Goal: Information Seeking & Learning: Learn about a topic

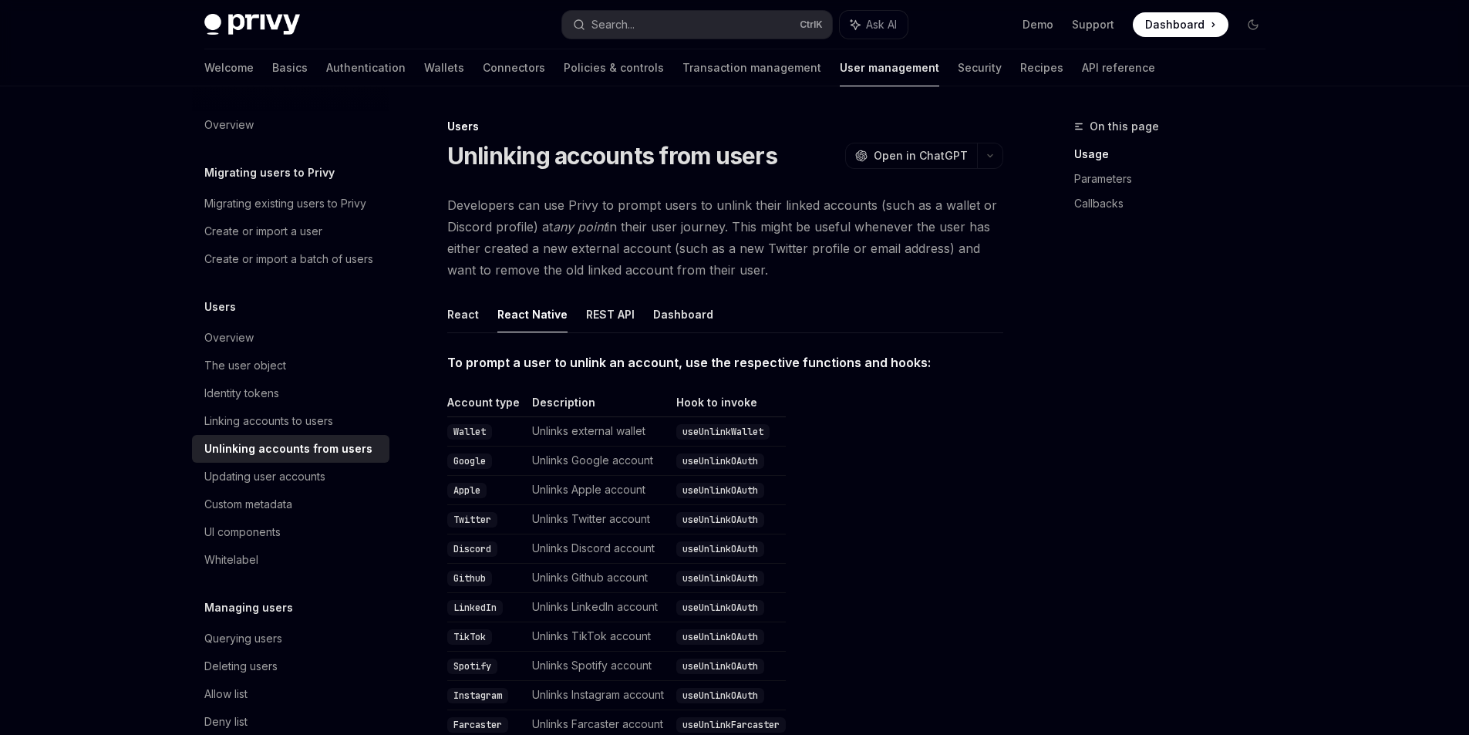
scroll to position [22, 0]
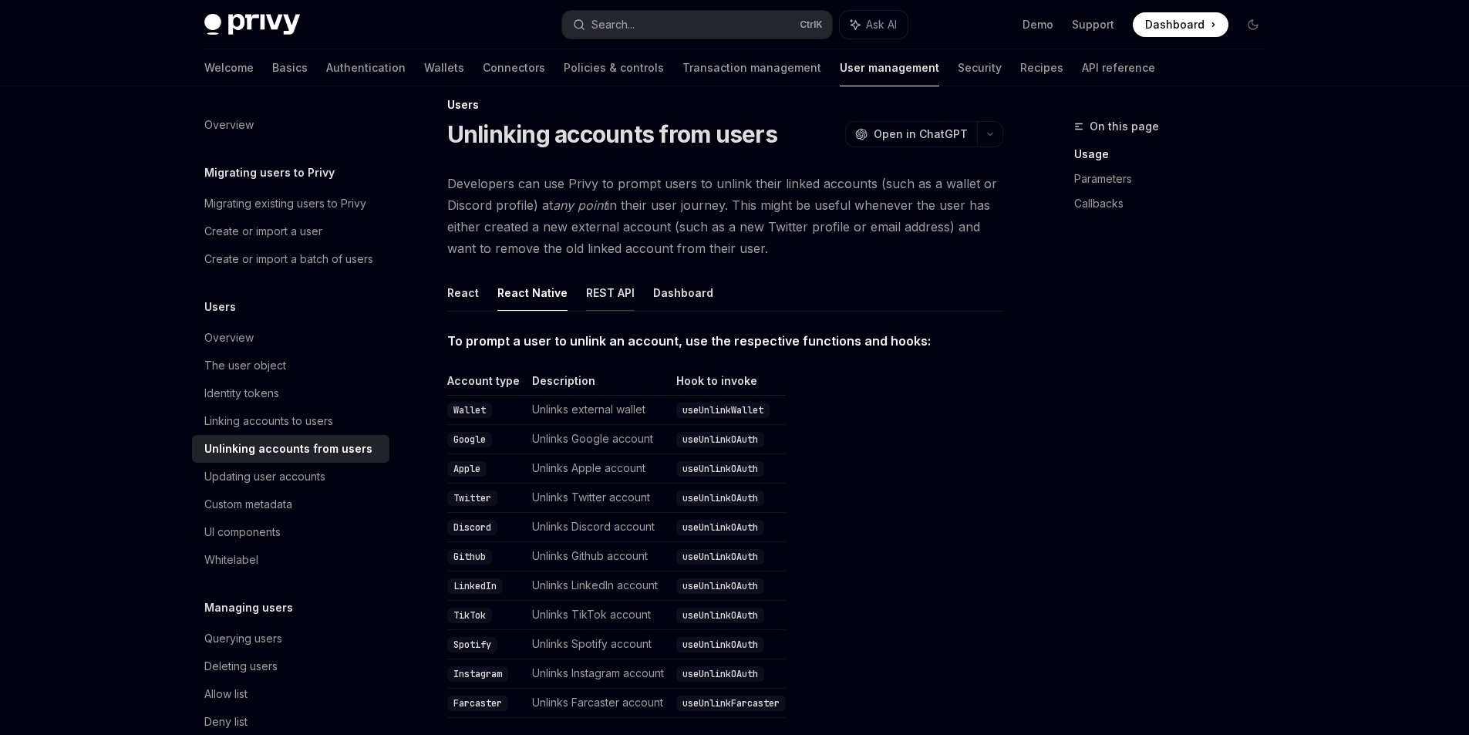
click at [602, 297] on button "REST API" at bounding box center [610, 293] width 49 height 36
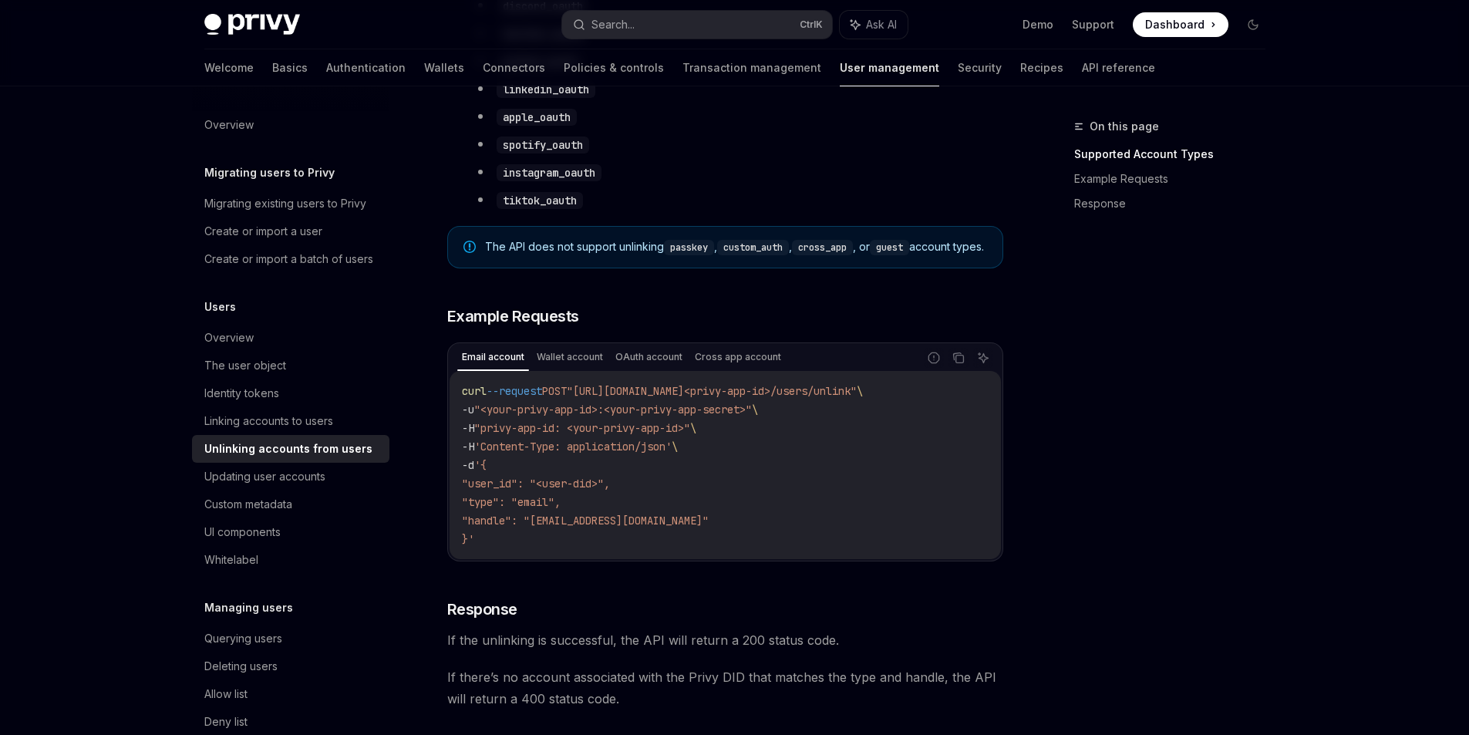
scroll to position [1010, 0]
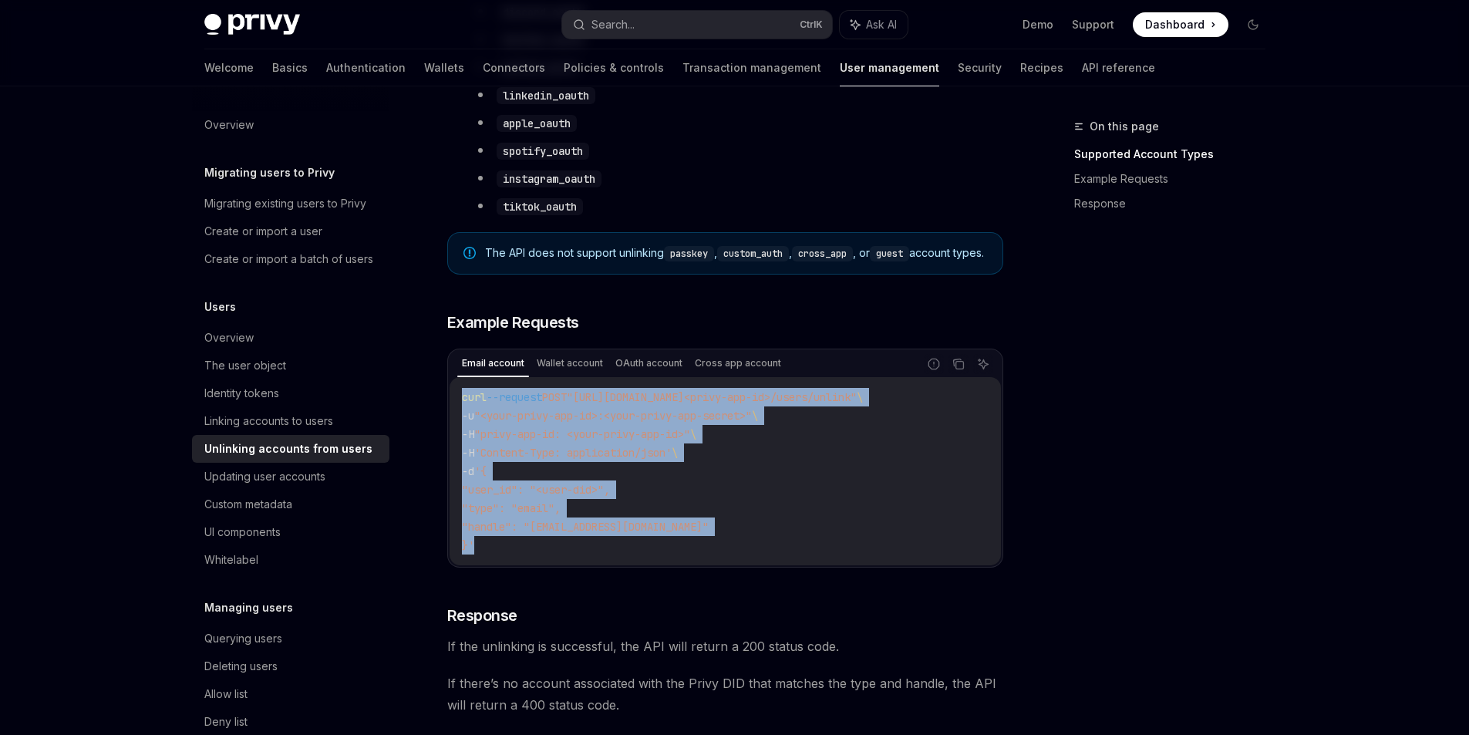
drag, startPoint x: 463, startPoint y: 414, endPoint x: 815, endPoint y: 556, distance: 379.9
click at [815, 554] on code "curl --request POST "[URL][DOMAIN_NAME]<privy-app-id>/users/unlink" \ -u "<your…" at bounding box center [725, 471] width 527 height 167
copy code "curl --request POST "[URL][DOMAIN_NAME]<privy-app-id>/users/unlink" \ -u "<your…"
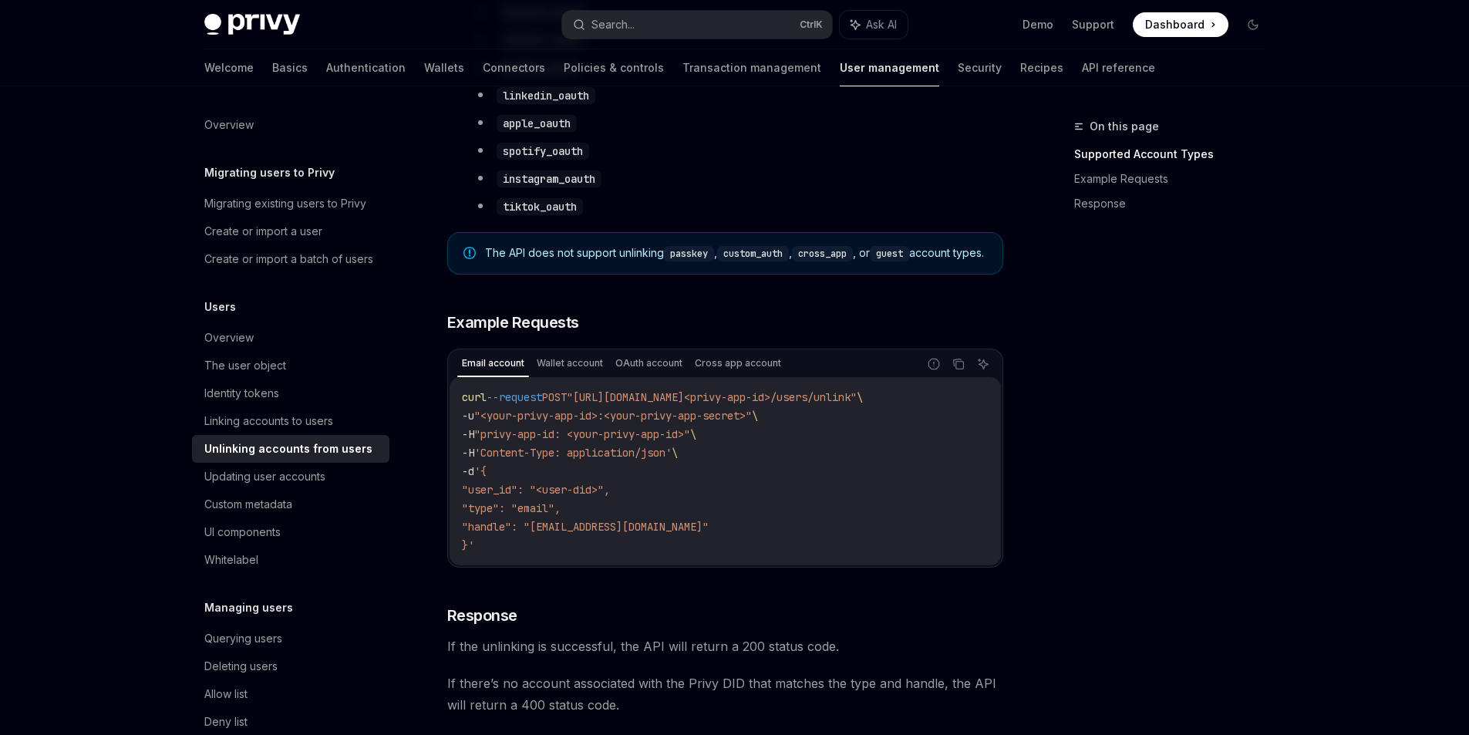
click at [1167, 387] on div "On this page Supported Account Types Example Requests Response" at bounding box center [1160, 426] width 234 height 618
drag, startPoint x: 718, startPoint y: 430, endPoint x: 621, endPoint y: 430, distance: 97.2
click at [621, 423] on span ""<your-privy-app-id>:<your-privy-app-secret>"" at bounding box center [613, 416] width 278 height 14
drag, startPoint x: 581, startPoint y: 448, endPoint x: 701, endPoint y: 450, distance: 120.3
click at [690, 441] on span ""privy-app-id: <your-privy-app-id>"" at bounding box center [582, 434] width 216 height 14
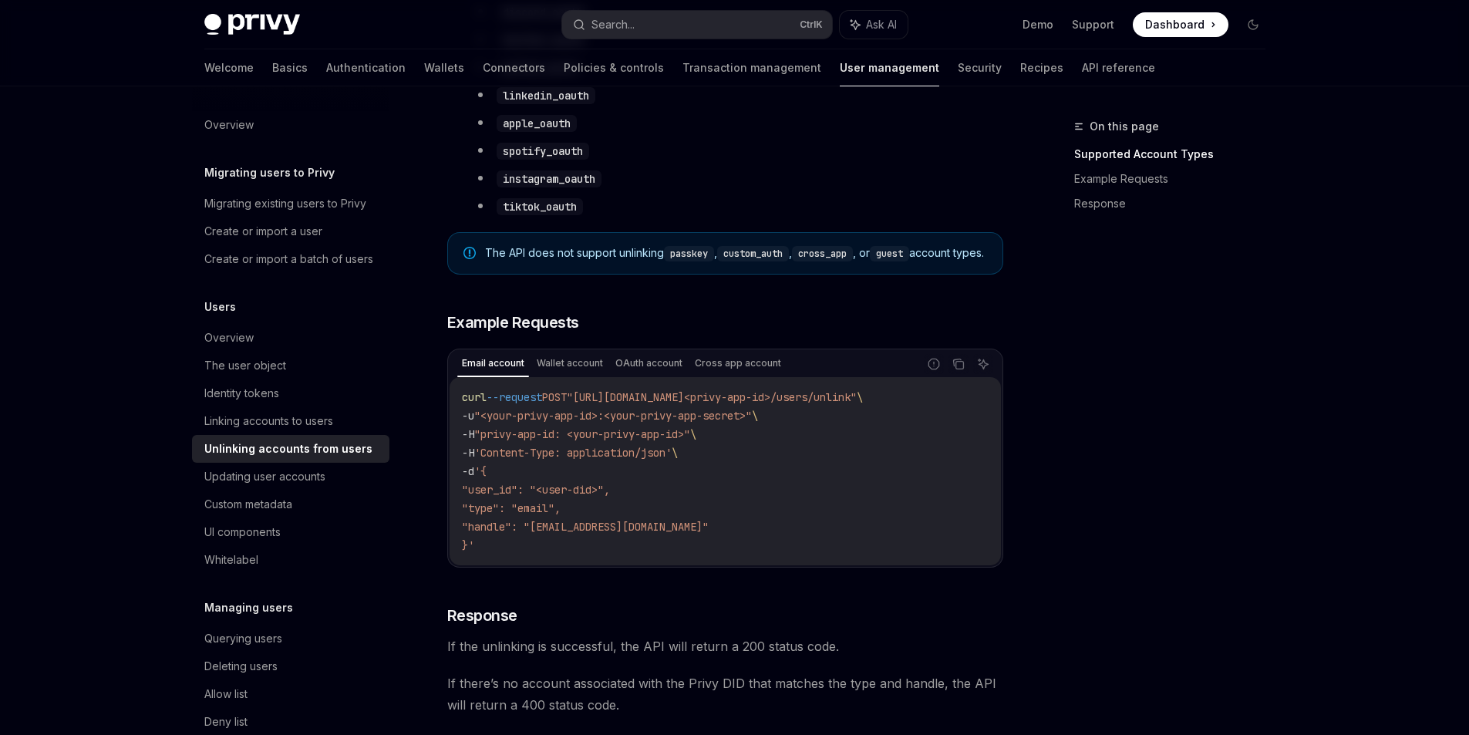
click at [830, 474] on code "curl --request POST "[URL][DOMAIN_NAME]<privy-app-id>/users/unlink" \ -u "<your…" at bounding box center [725, 471] width 527 height 167
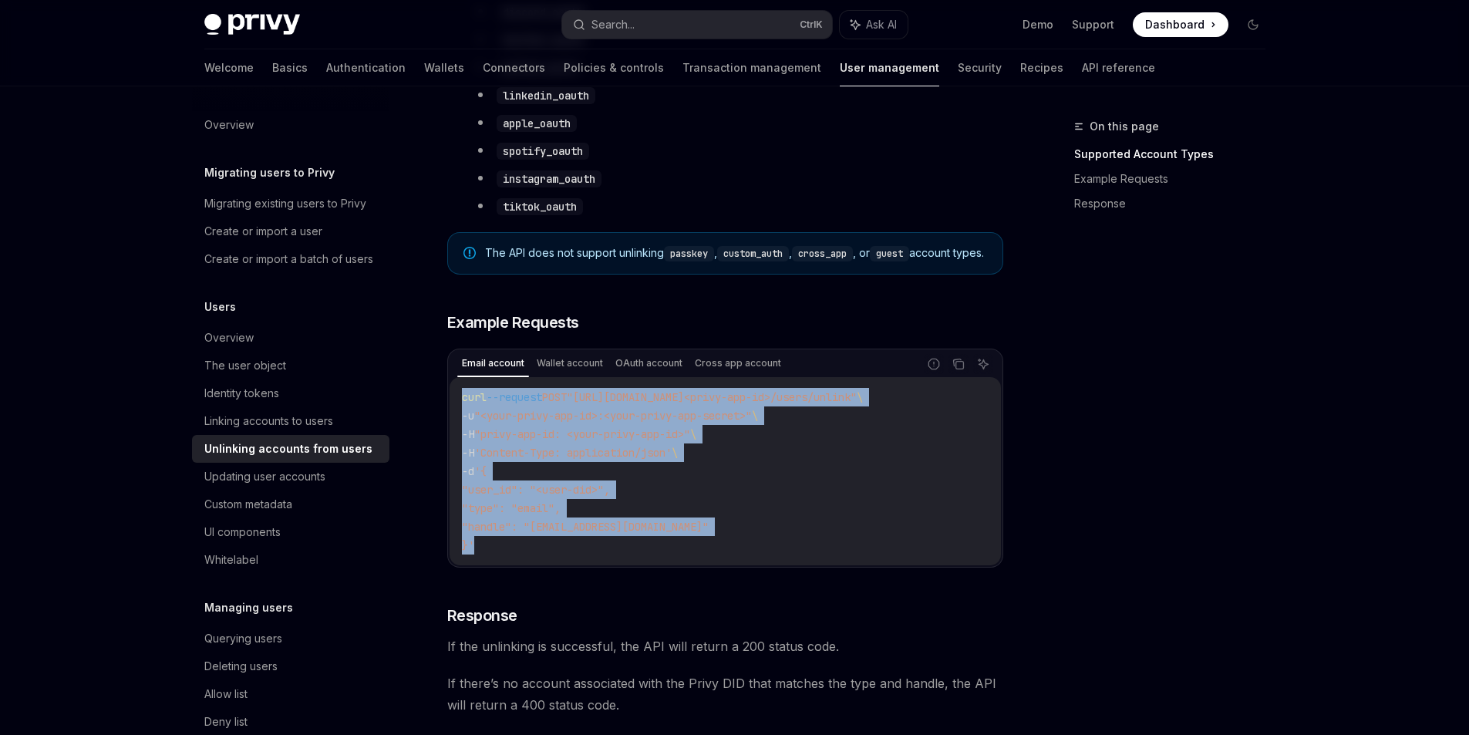
drag, startPoint x: 490, startPoint y: 563, endPoint x: 622, endPoint y: 406, distance: 204.7
click at [456, 412] on div "curl --request POST "[URL][DOMAIN_NAME]<privy-app-id>/users/unlink" \ -u "<your…" at bounding box center [725, 471] width 551 height 188
copy code "curl --request POST "[URL][DOMAIN_NAME]<privy-app-id>/users/unlink" \ -u "<your…"
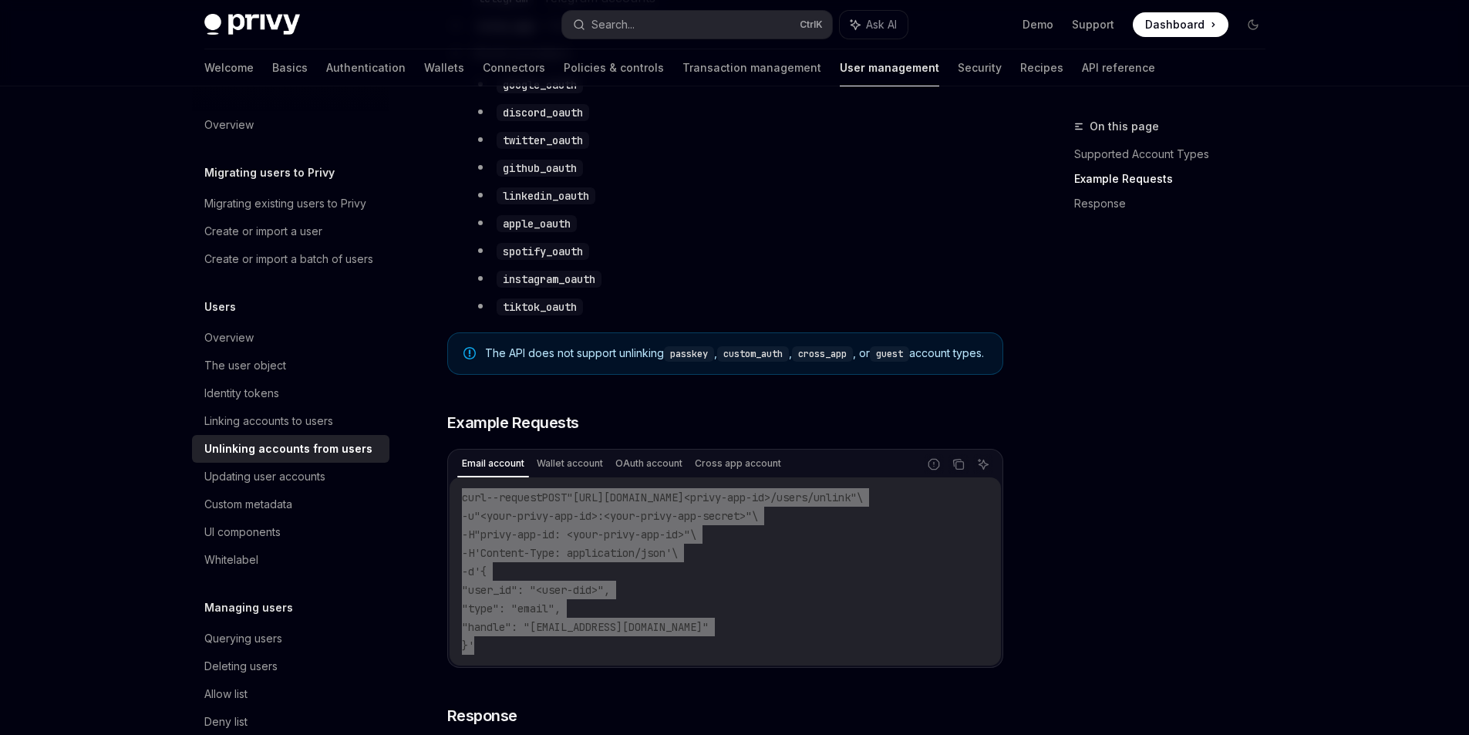
scroll to position [856, 0]
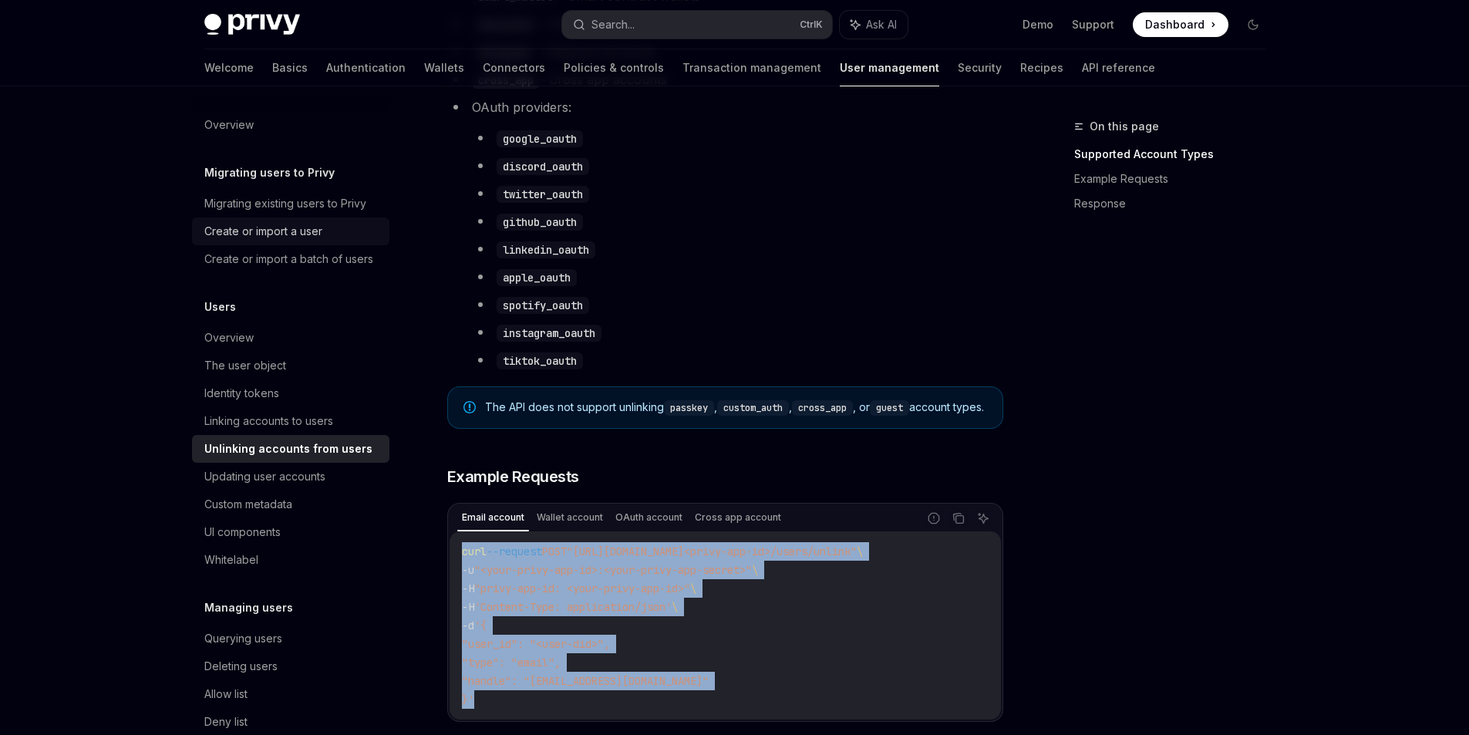
click at [260, 229] on div "Create or import a user" at bounding box center [263, 231] width 118 height 19
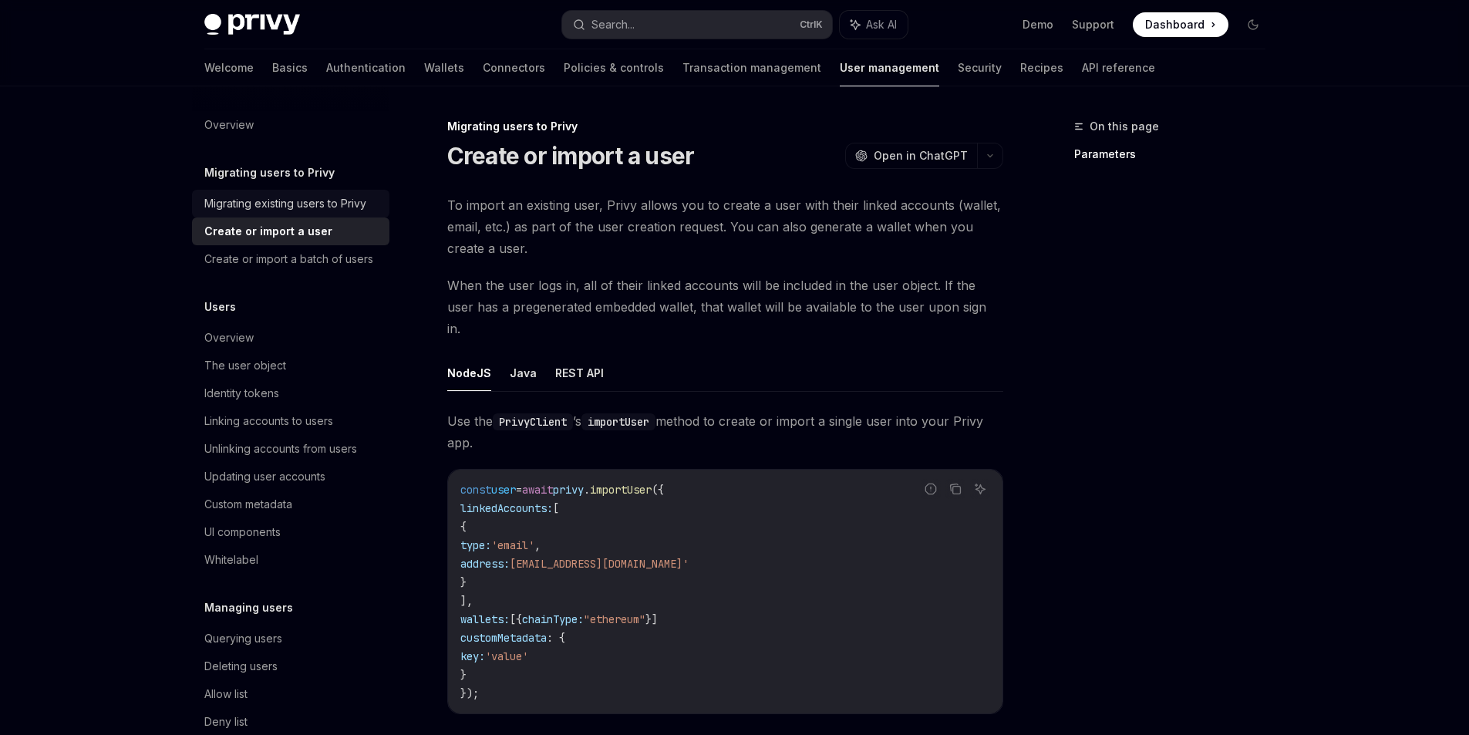
click at [291, 190] on link "Migrating existing users to Privy" at bounding box center [290, 204] width 197 height 28
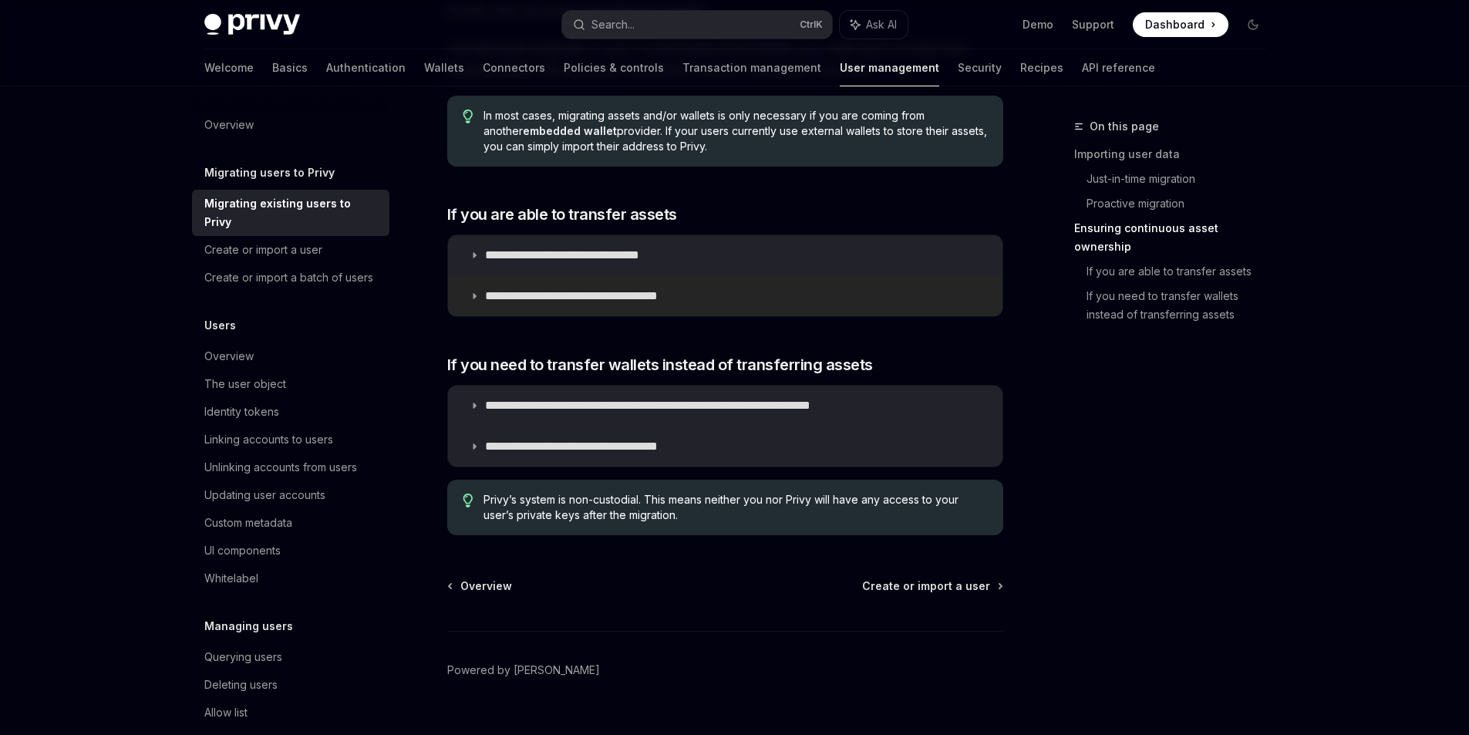
scroll to position [1805, 0]
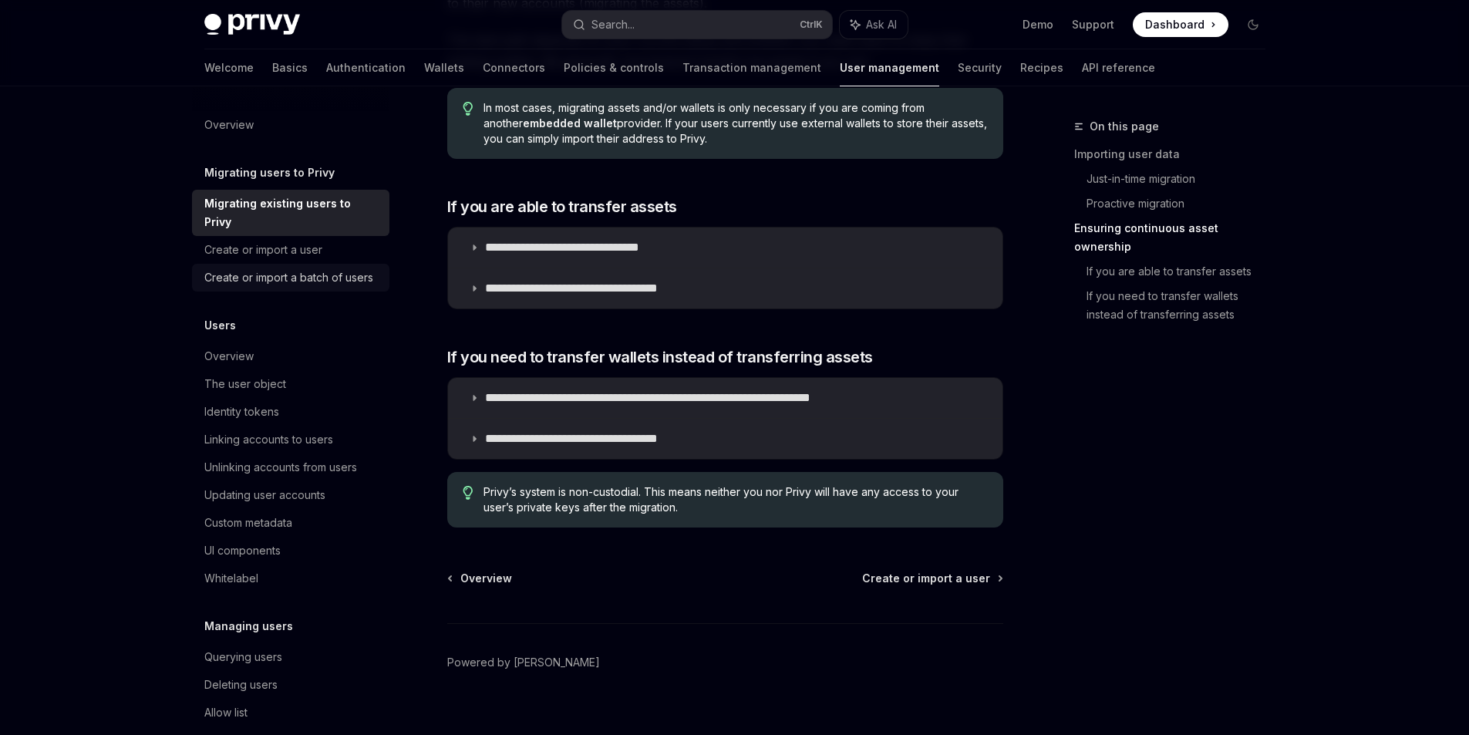
click at [295, 281] on div "Create or import a batch of users" at bounding box center [288, 277] width 169 height 19
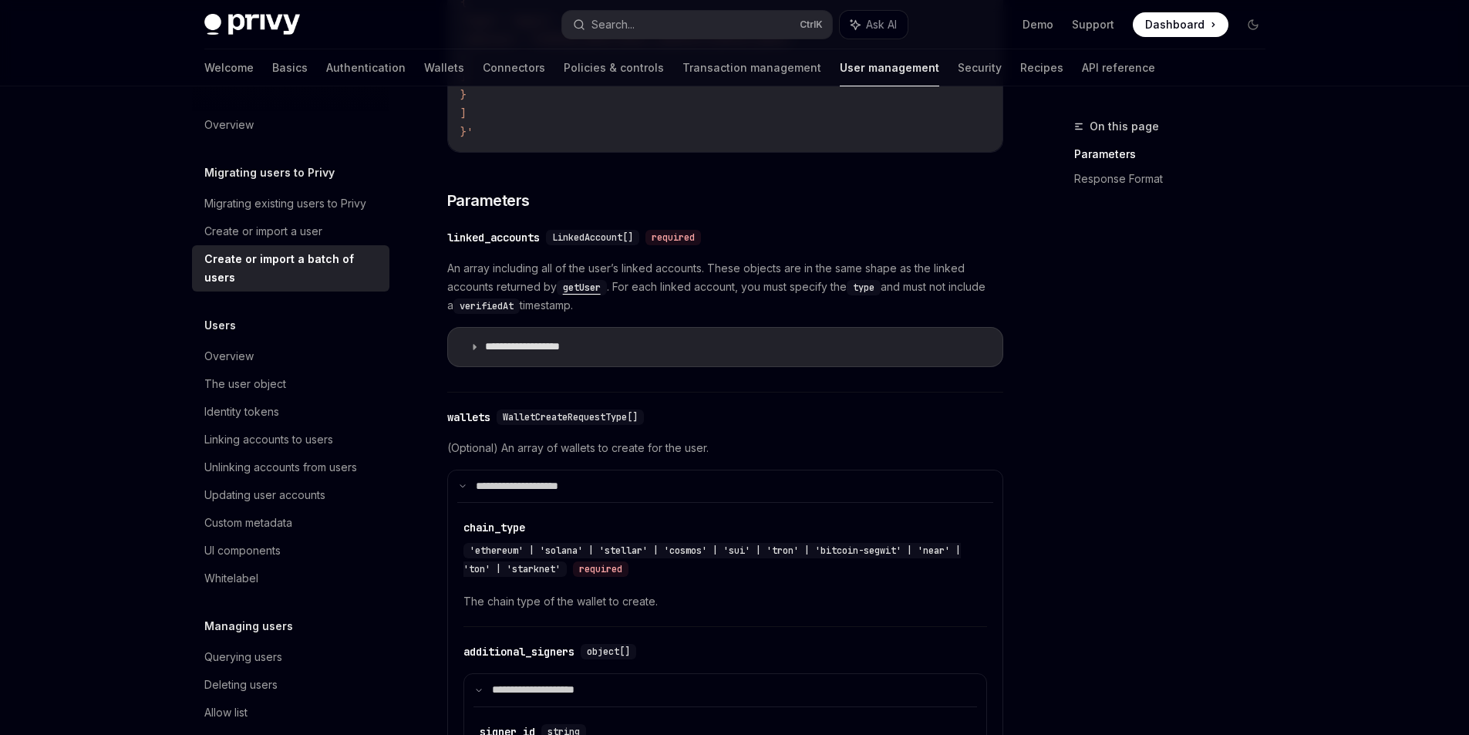
scroll to position [694, 0]
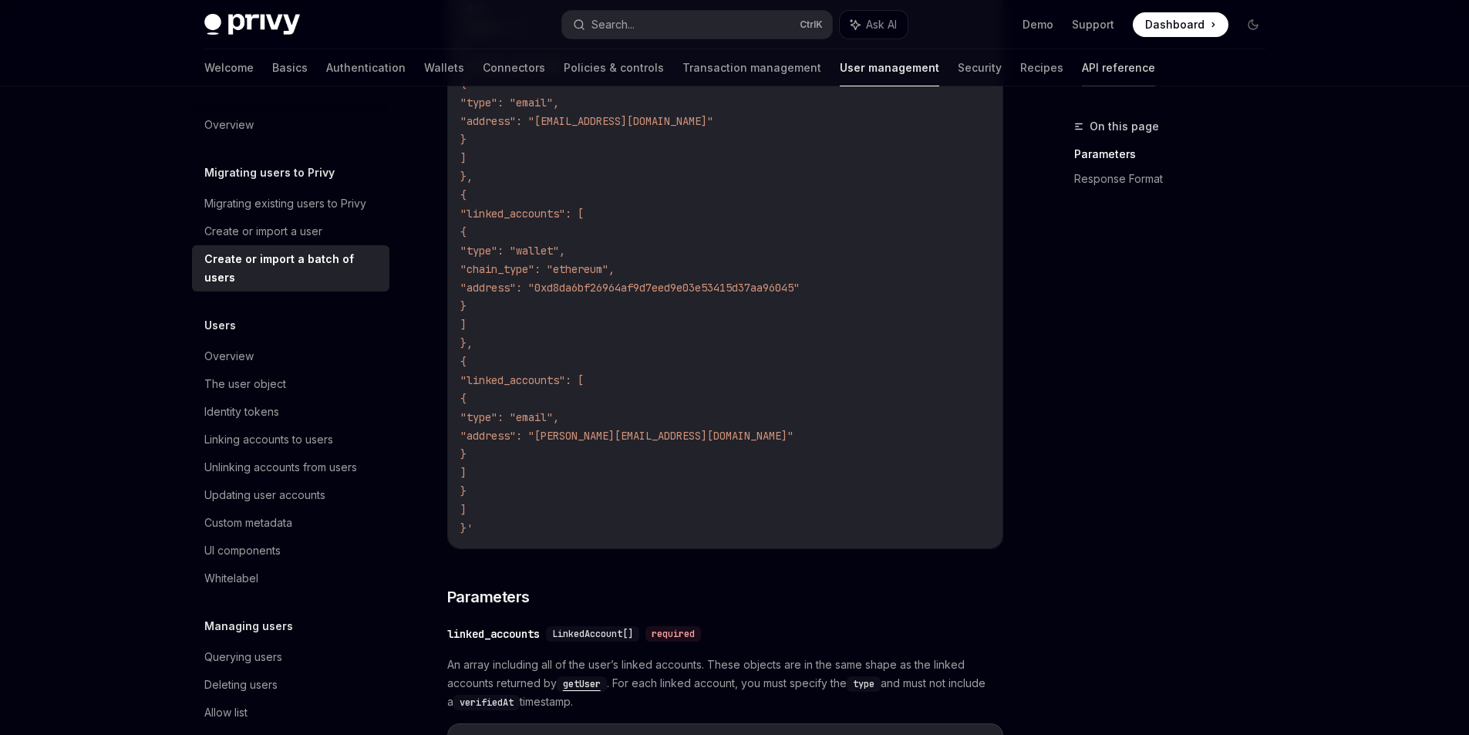
click at [1082, 70] on link "API reference" at bounding box center [1118, 67] width 73 height 37
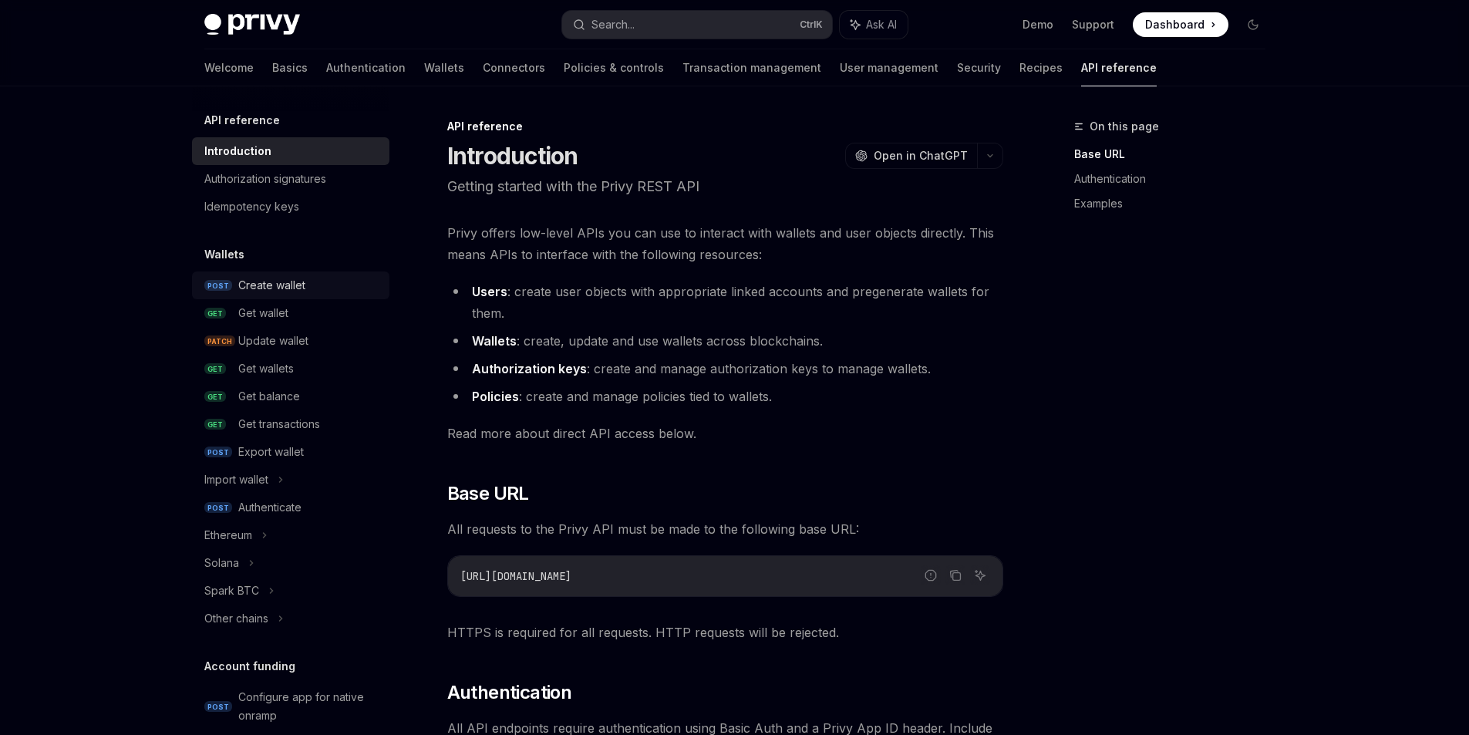
click at [267, 286] on div "Create wallet" at bounding box center [271, 285] width 67 height 19
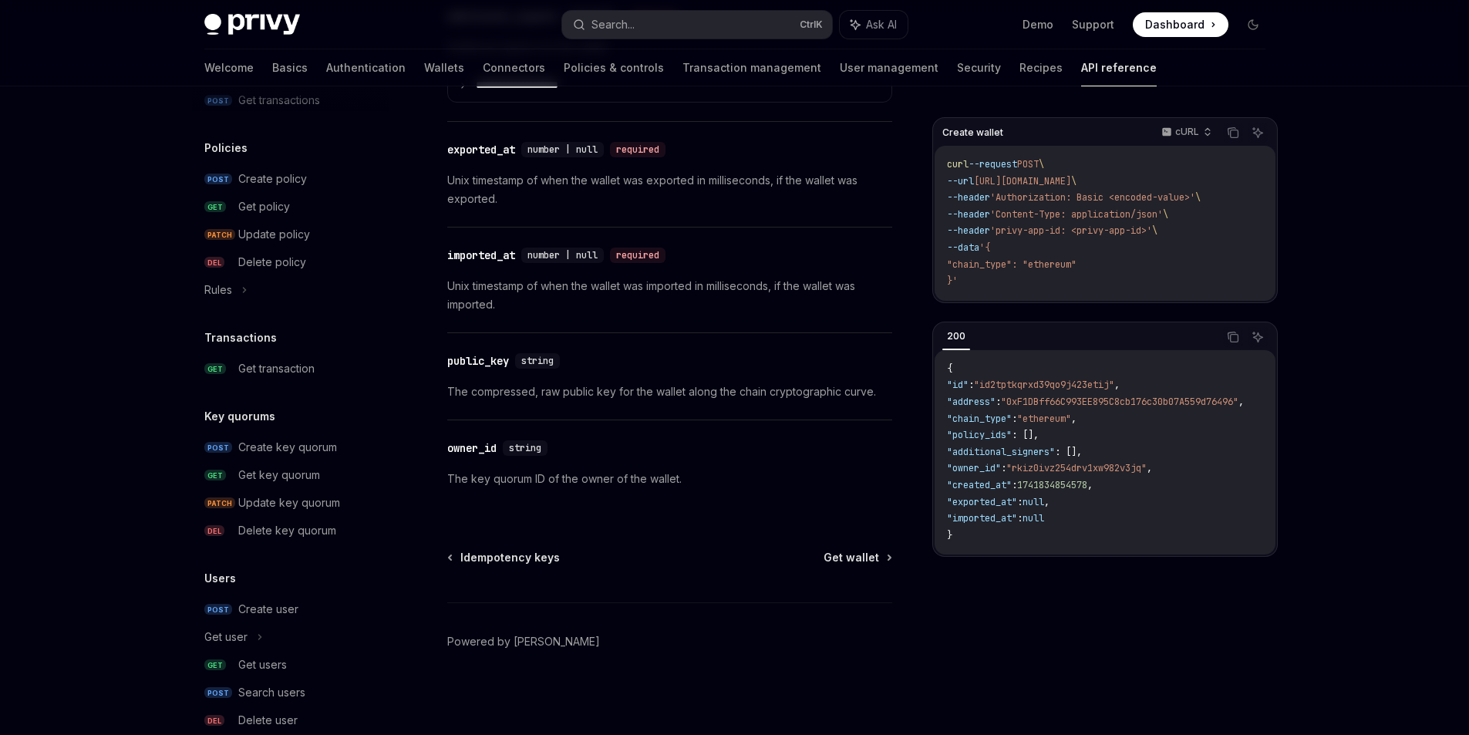
scroll to position [886, 0]
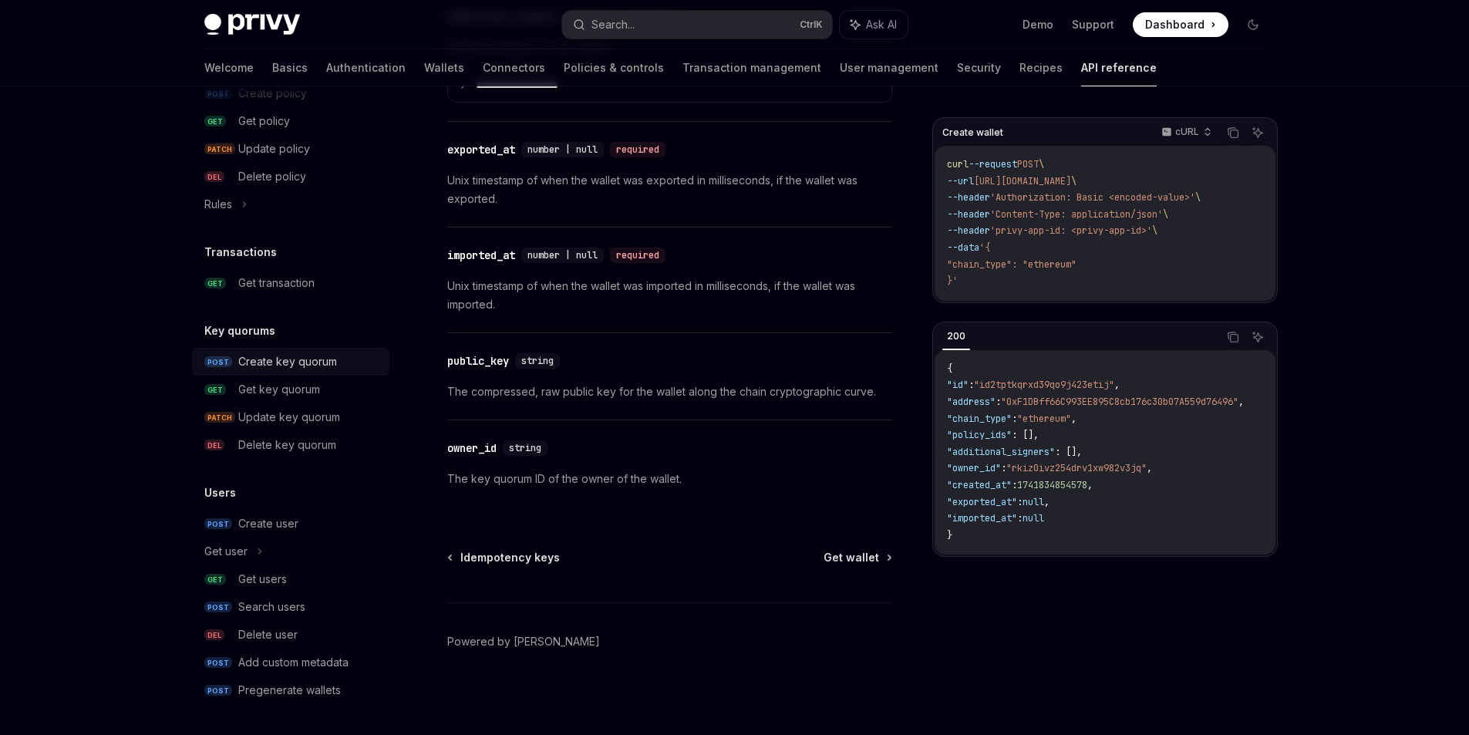
click at [305, 361] on div "Create key quorum" at bounding box center [287, 361] width 99 height 19
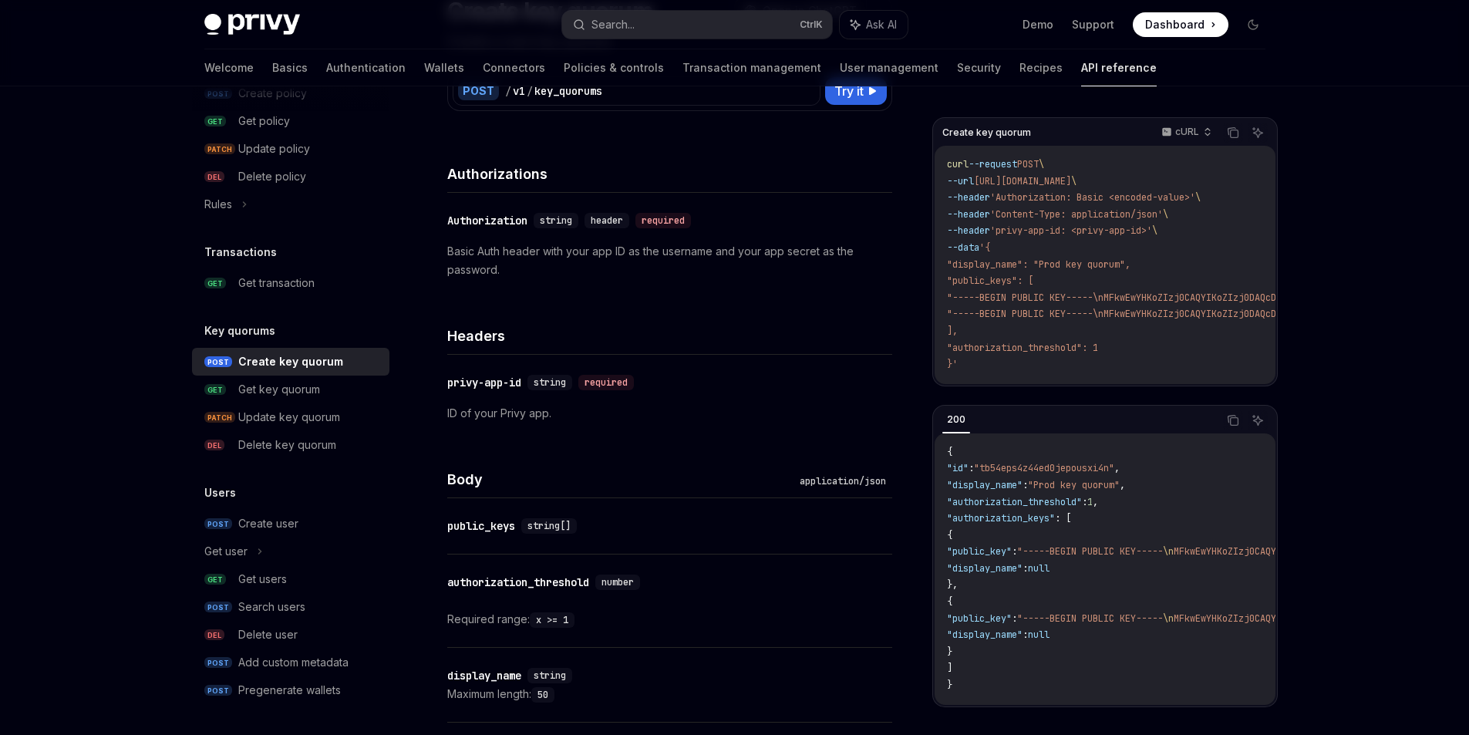
scroll to position [231, 0]
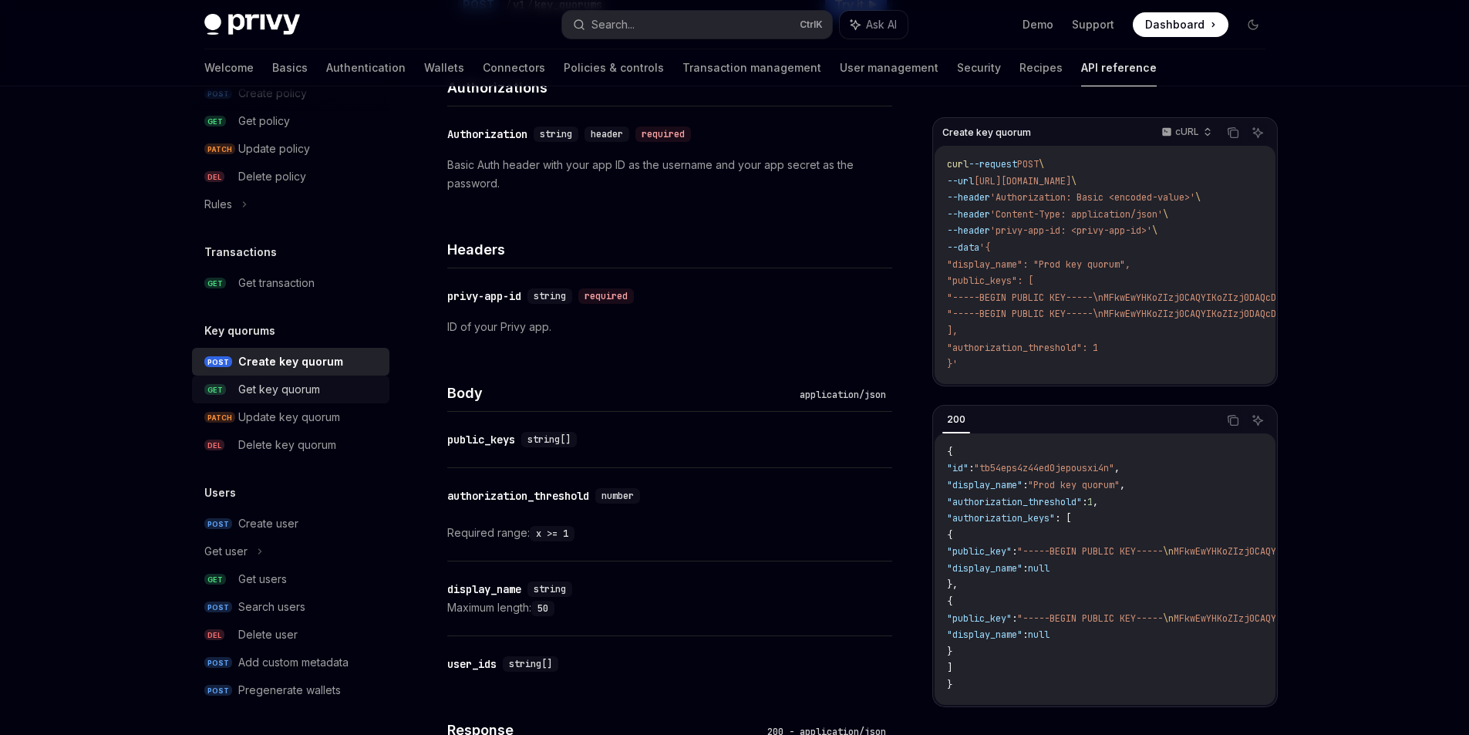
click at [275, 376] on link "GET Get key quorum" at bounding box center [290, 390] width 197 height 28
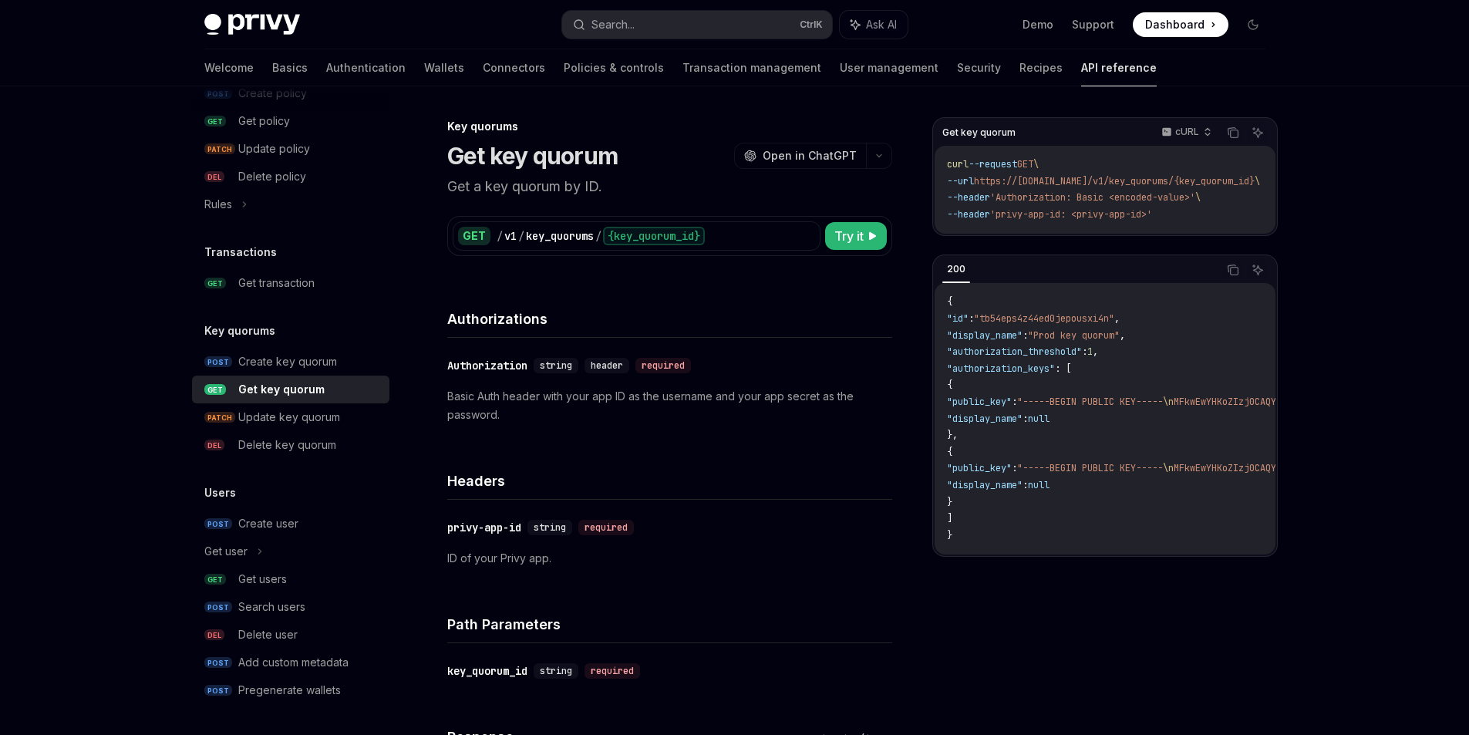
click at [271, 394] on div "Get key quorum" at bounding box center [281, 389] width 86 height 19
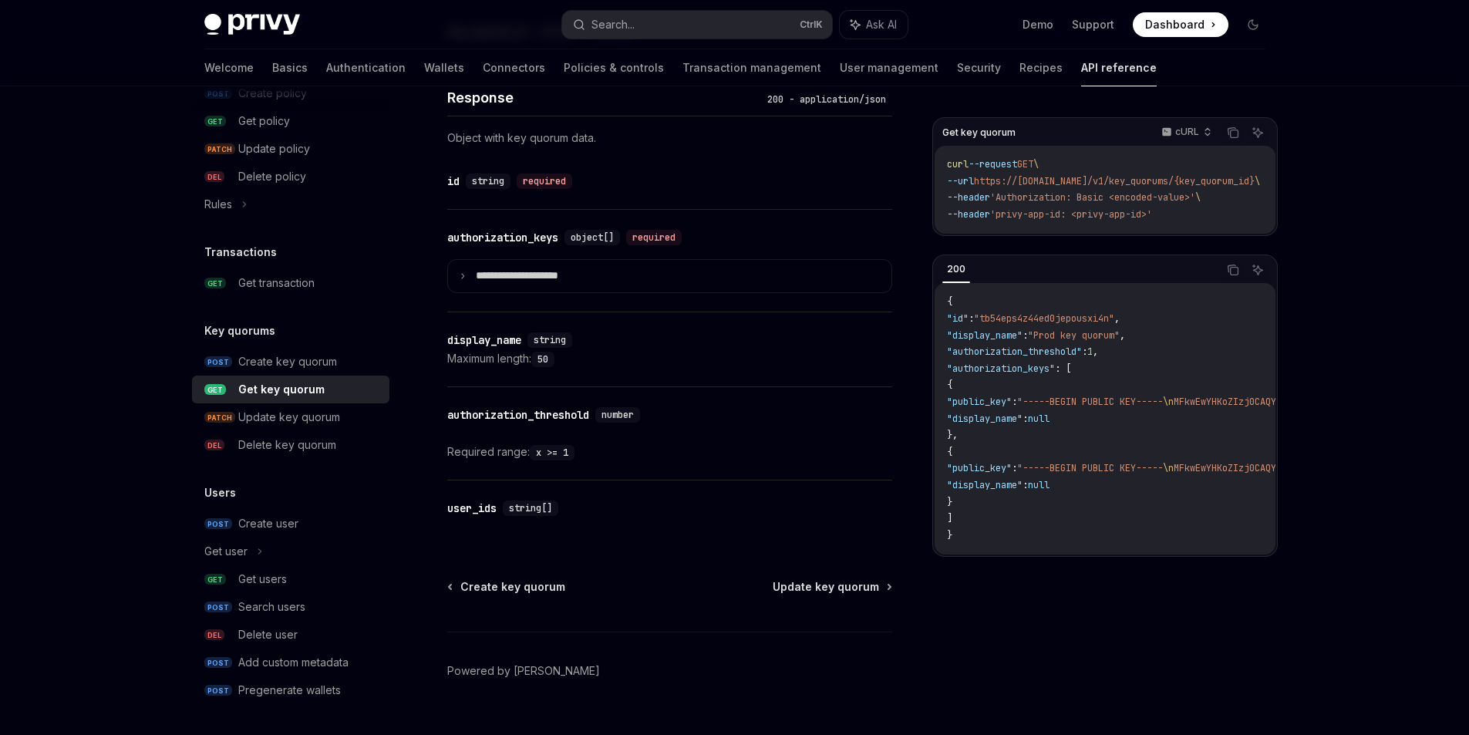
scroll to position [669, 0]
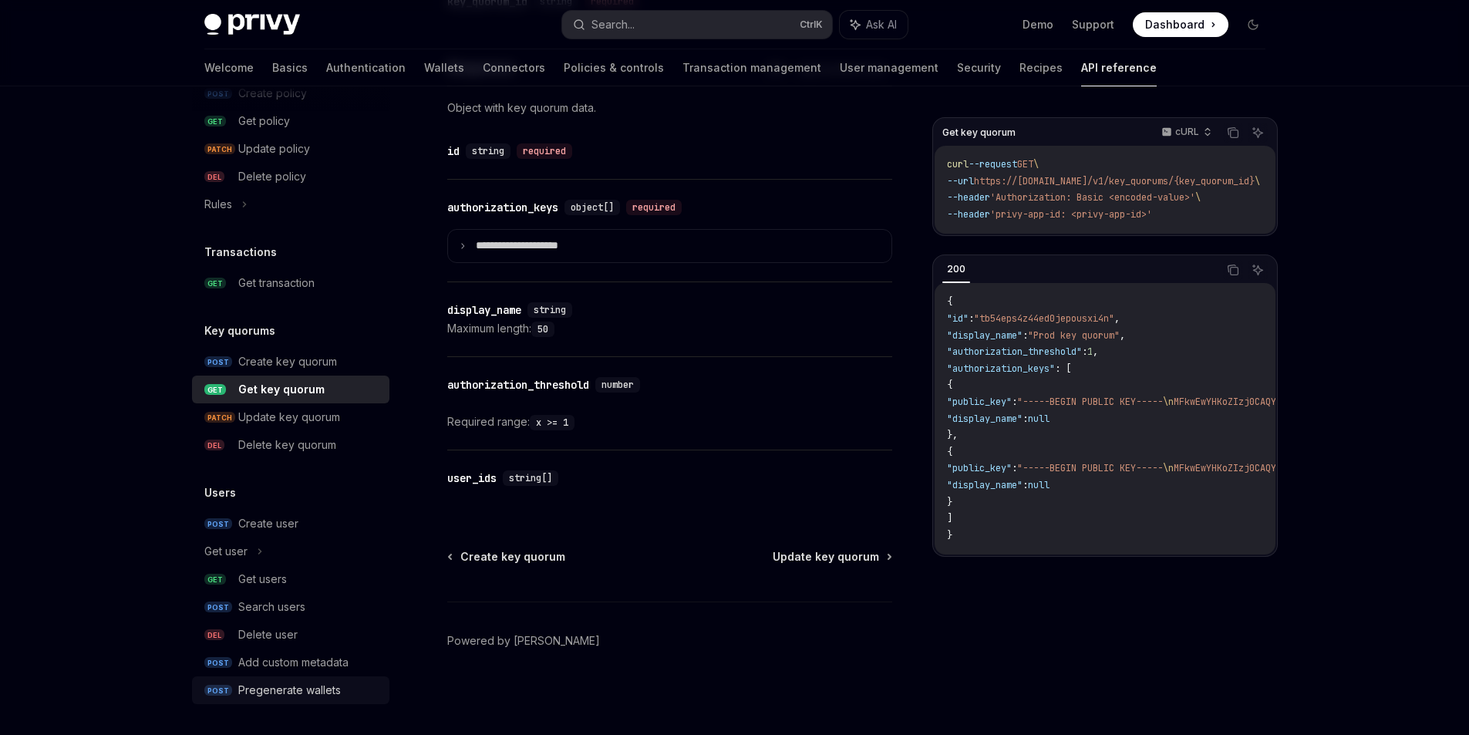
click at [316, 689] on div "Pregenerate wallets" at bounding box center [289, 690] width 103 height 19
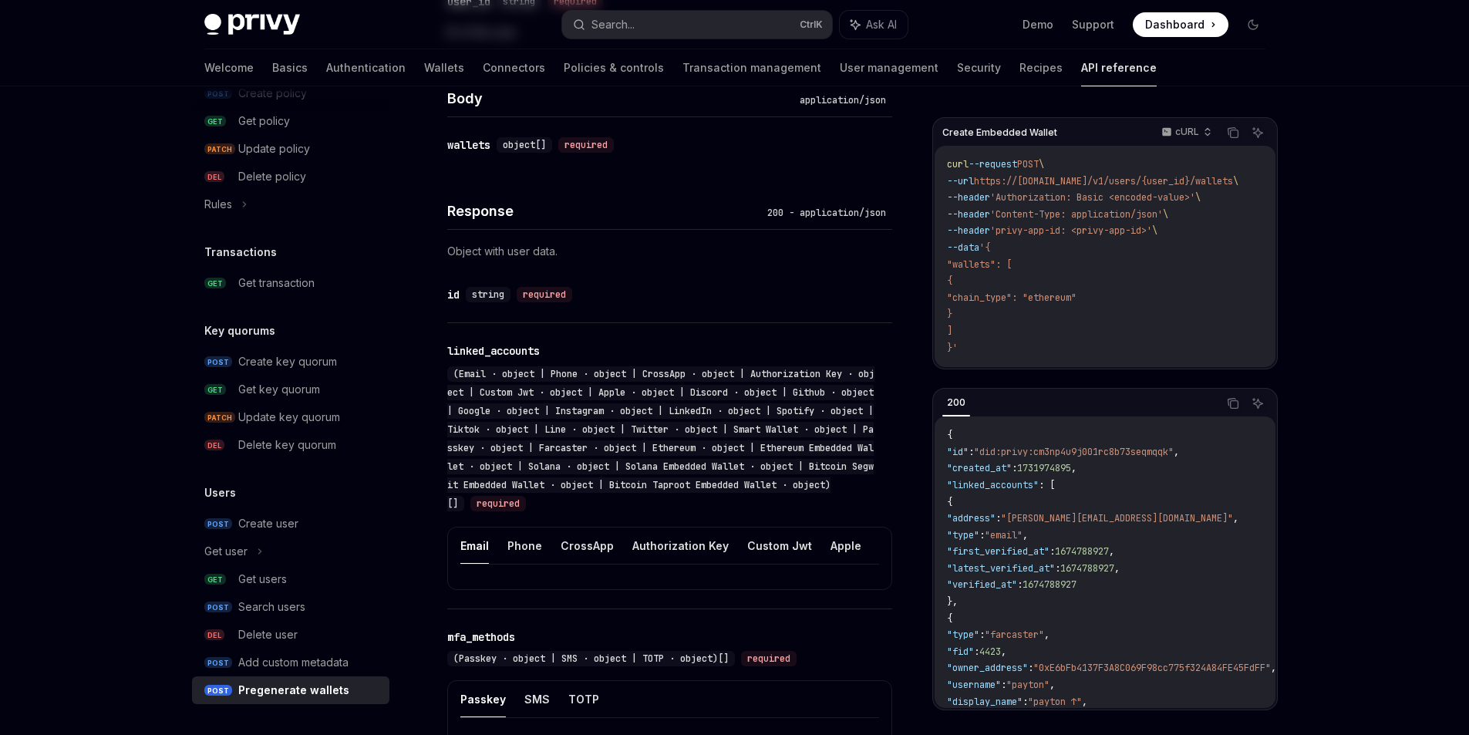
type textarea "*"
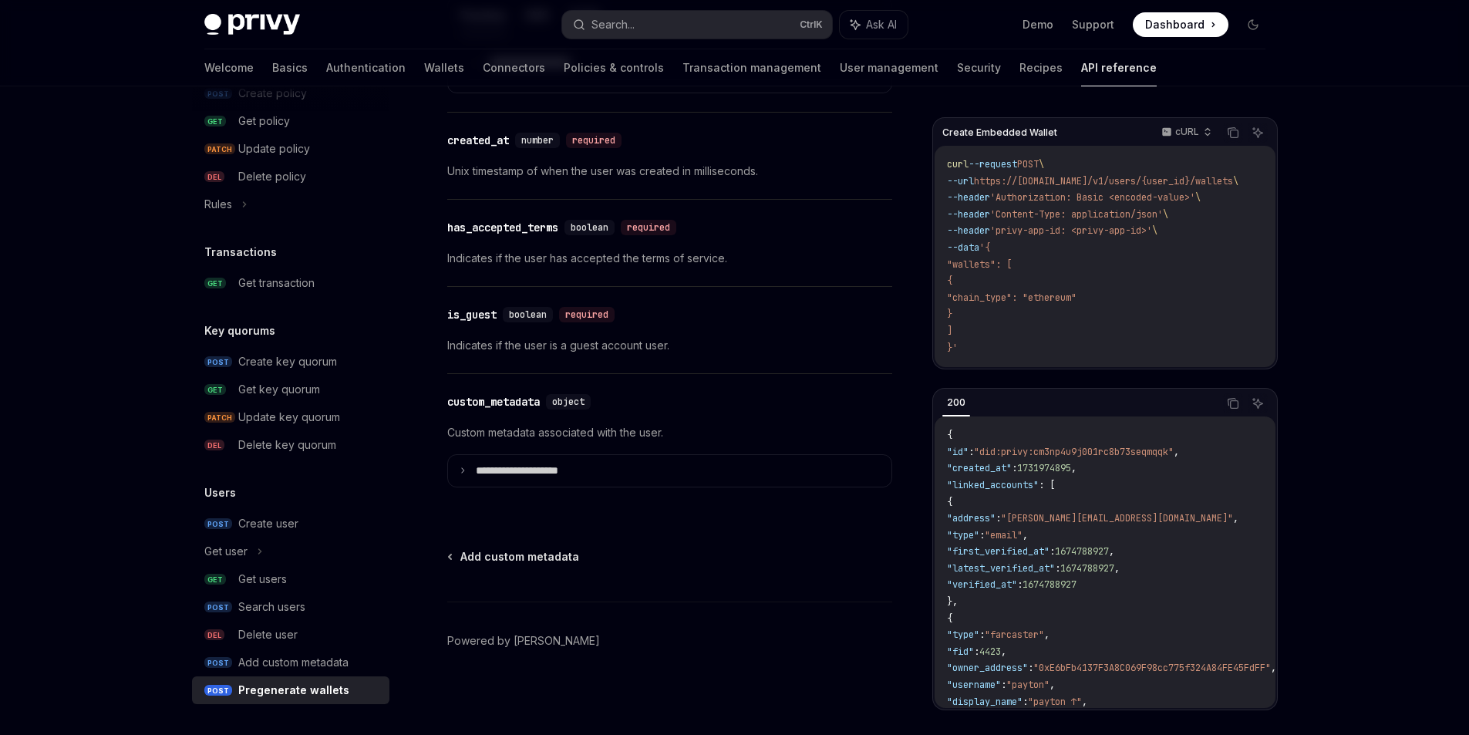
scroll to position [1444, 0]
click at [460, 472] on icon at bounding box center [463, 471] width 8 height 8
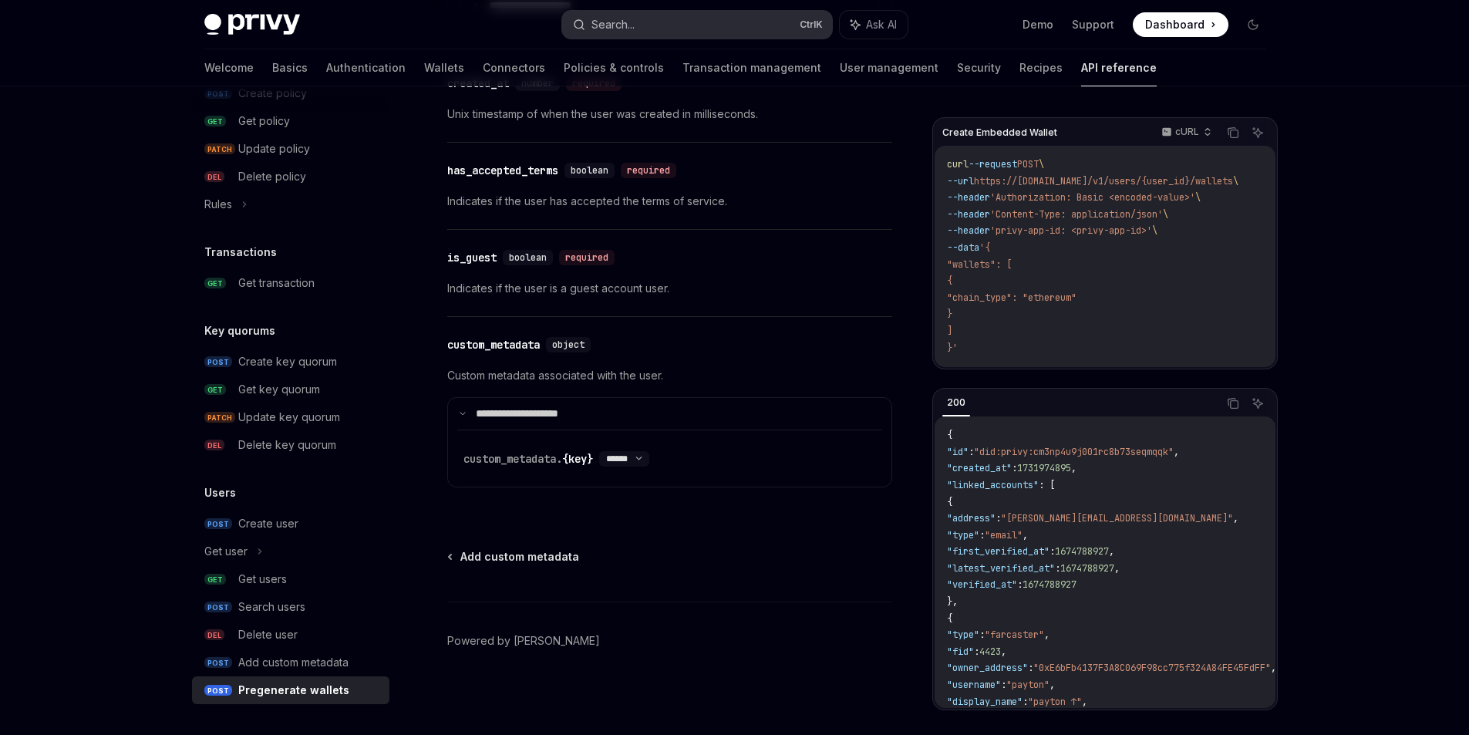
scroll to position [884, 0]
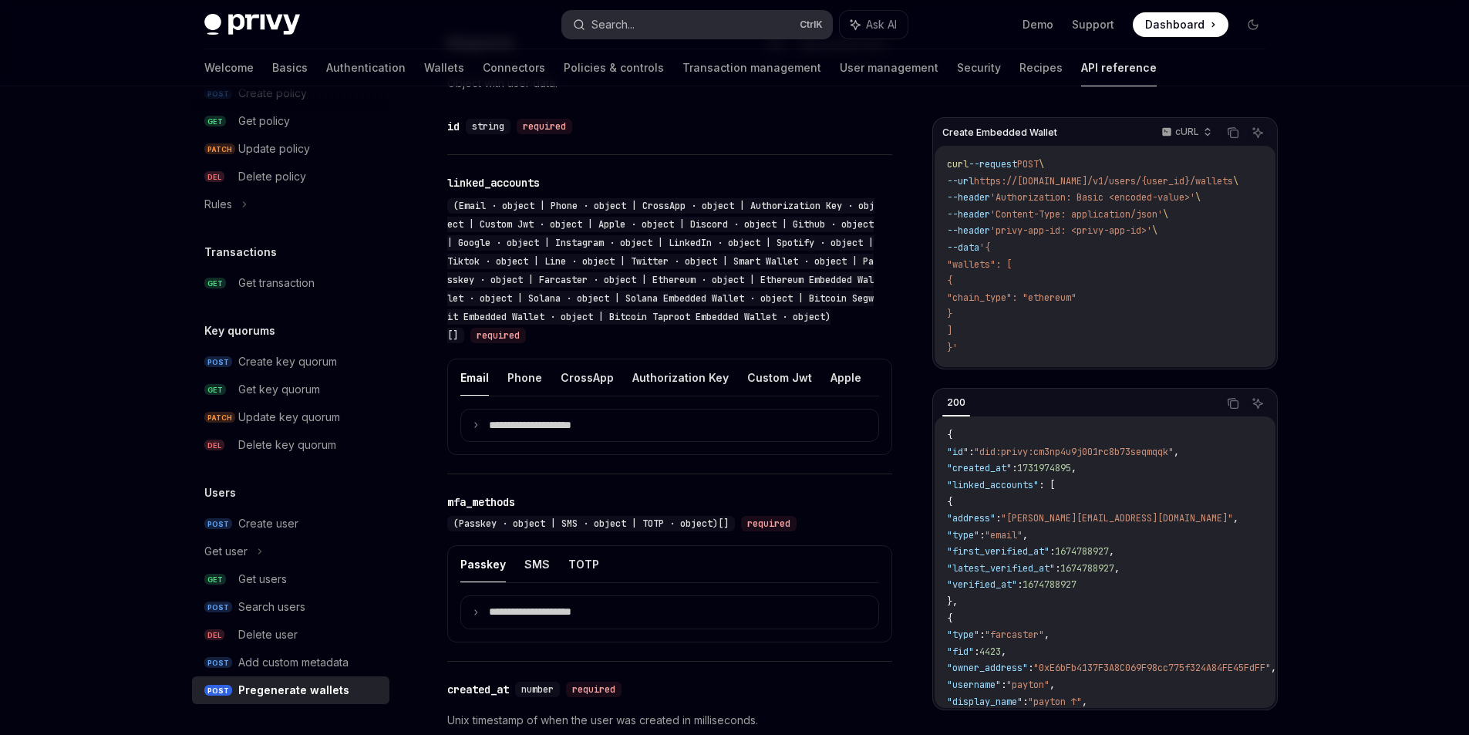
click at [703, 25] on button "Search... Ctrl K" at bounding box center [697, 25] width 270 height 28
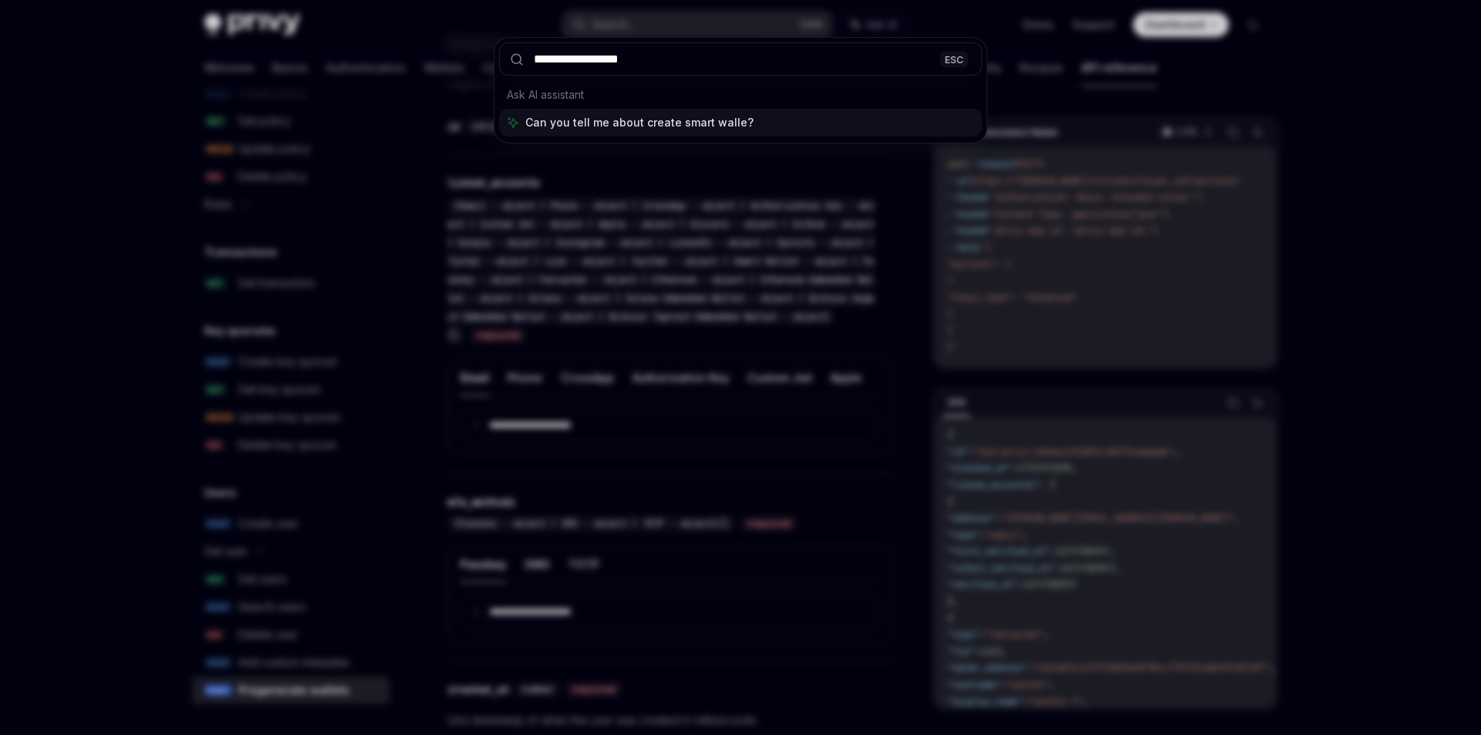
type input "**********"
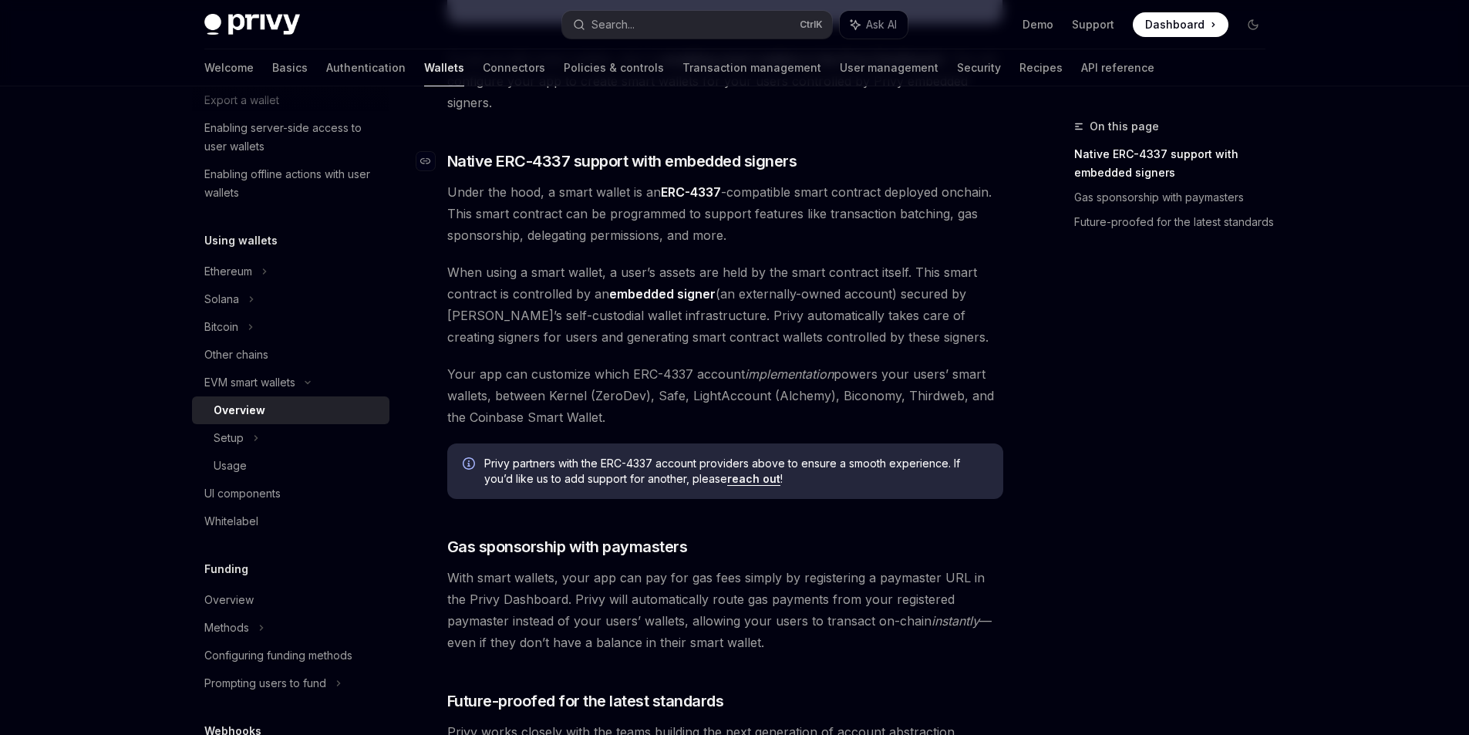
scroll to position [645, 0]
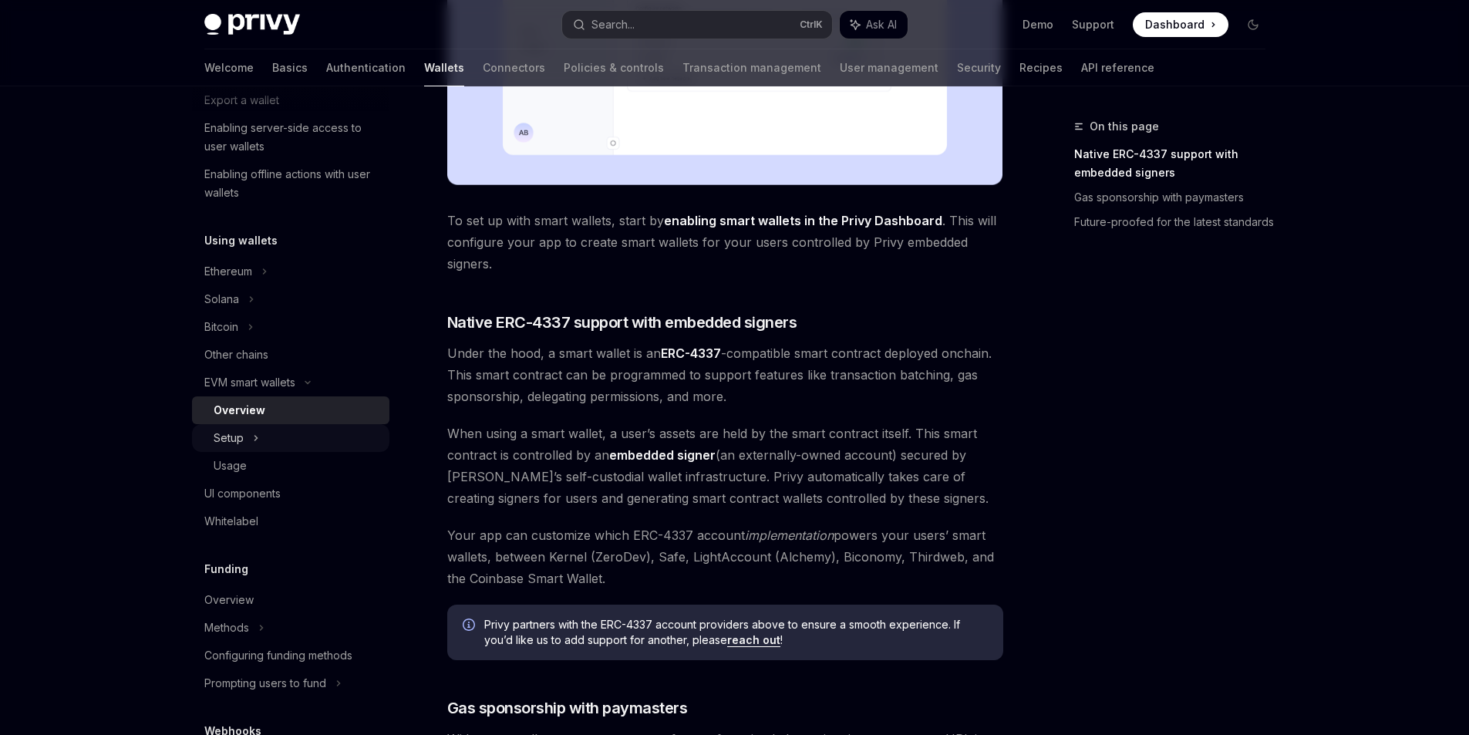
click at [254, 436] on icon at bounding box center [255, 438] width 2 height 5
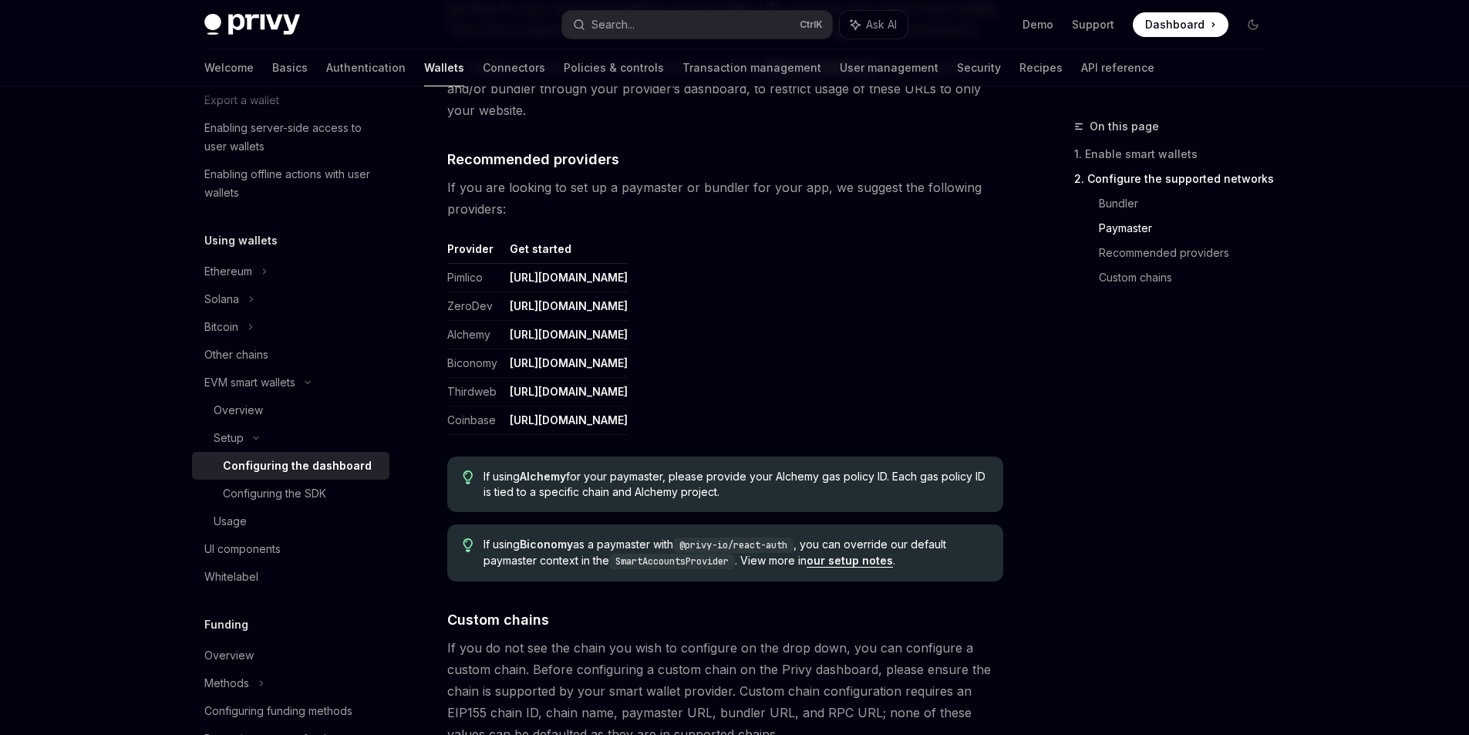
scroll to position [1774, 0]
click at [616, 269] on link "[URL][DOMAIN_NAME]" at bounding box center [569, 275] width 118 height 14
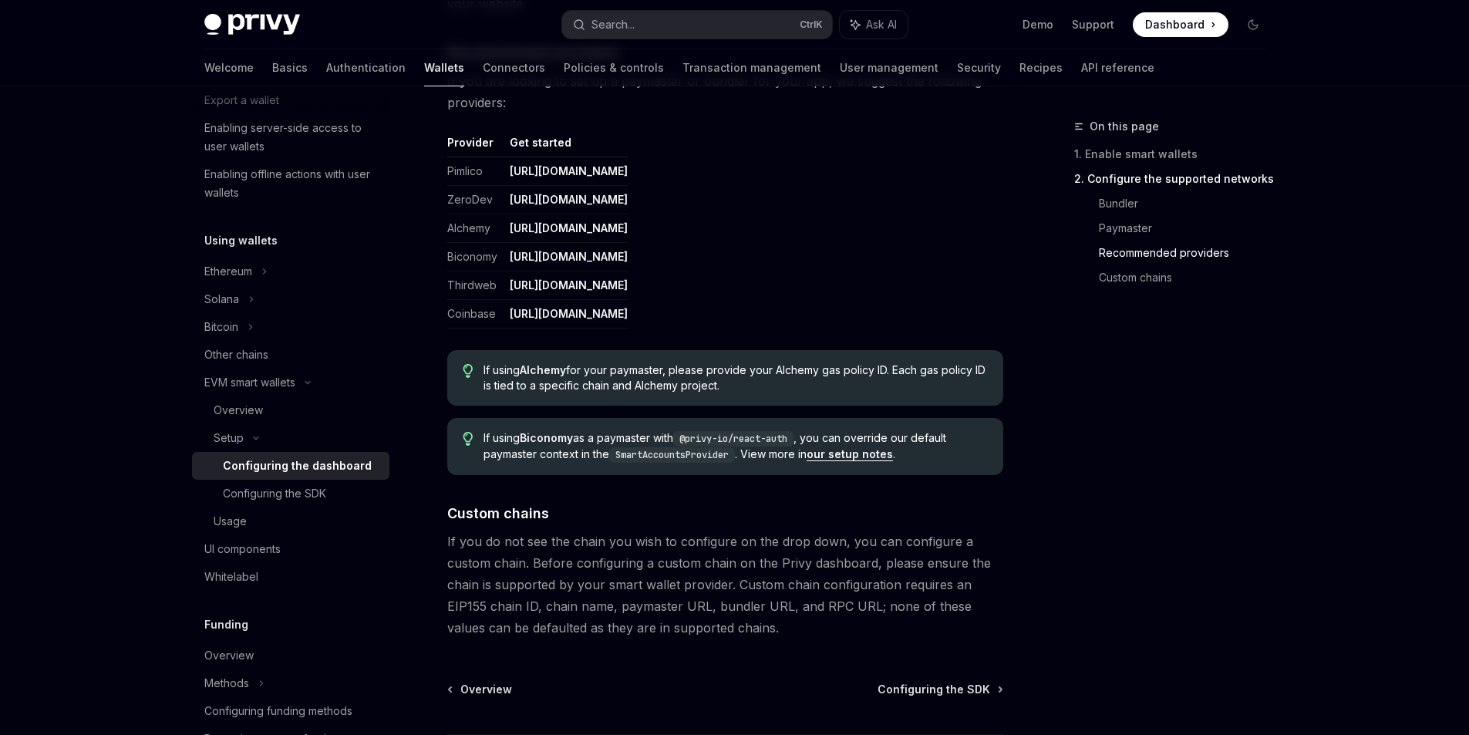
scroll to position [2010, 0]
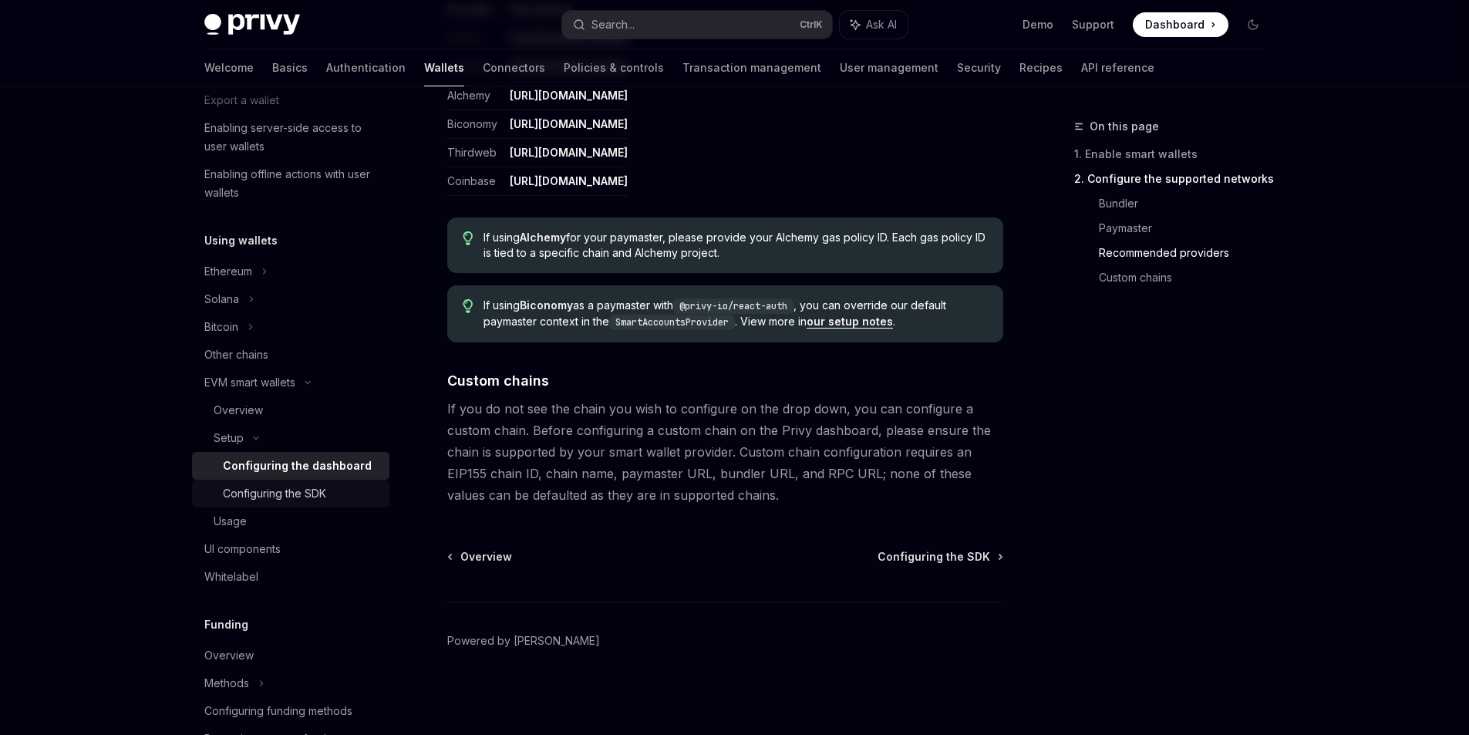
click at [285, 495] on div "Configuring the SDK" at bounding box center [274, 493] width 103 height 19
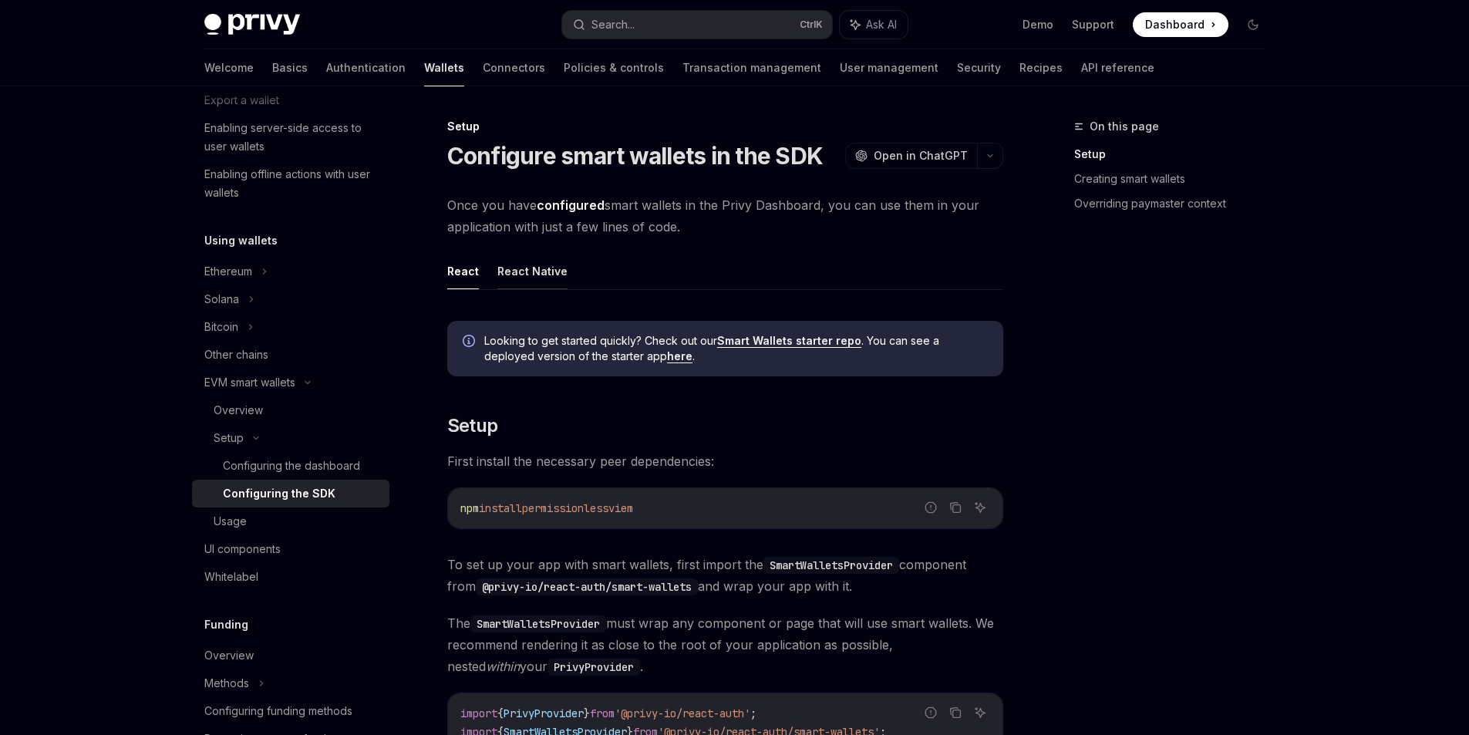
click at [543, 275] on button "React Native" at bounding box center [532, 271] width 70 height 36
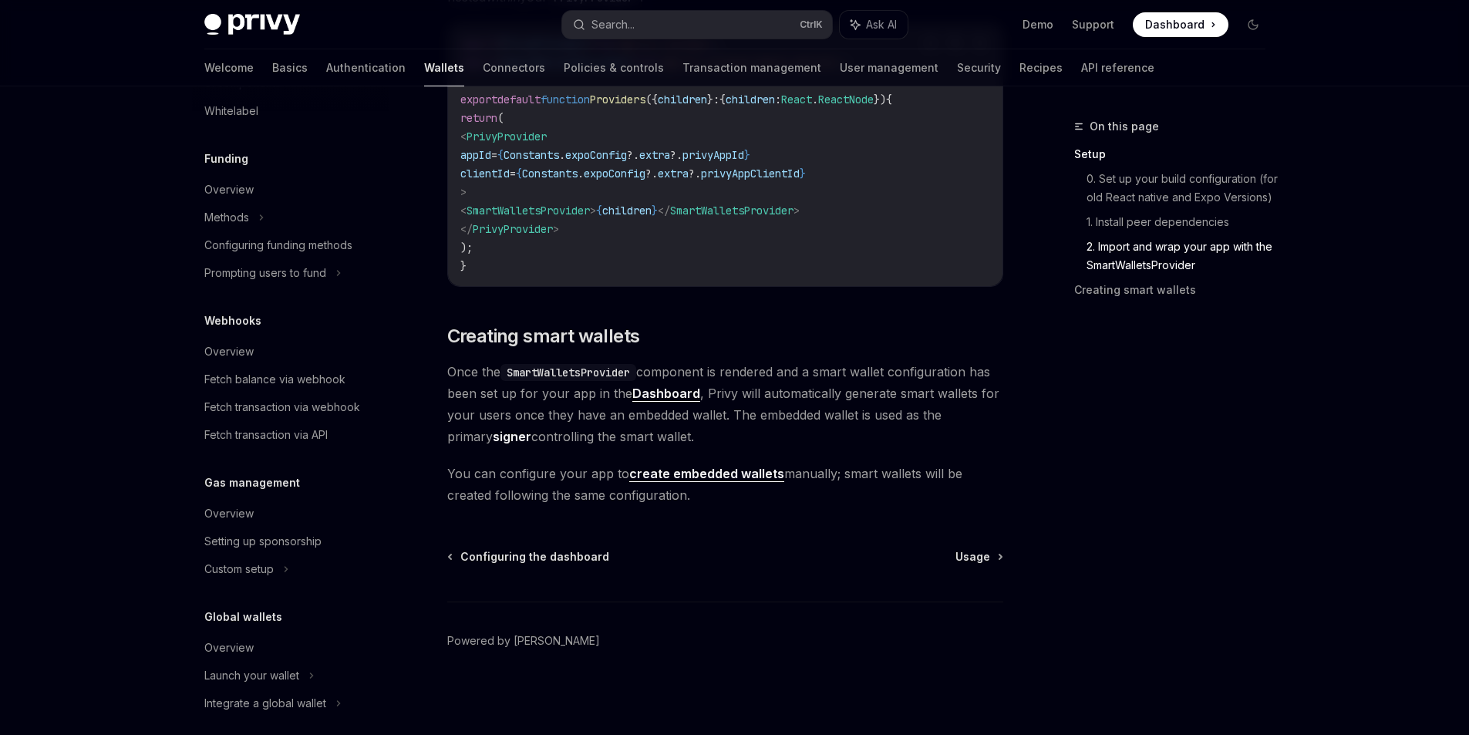
scroll to position [729, 0]
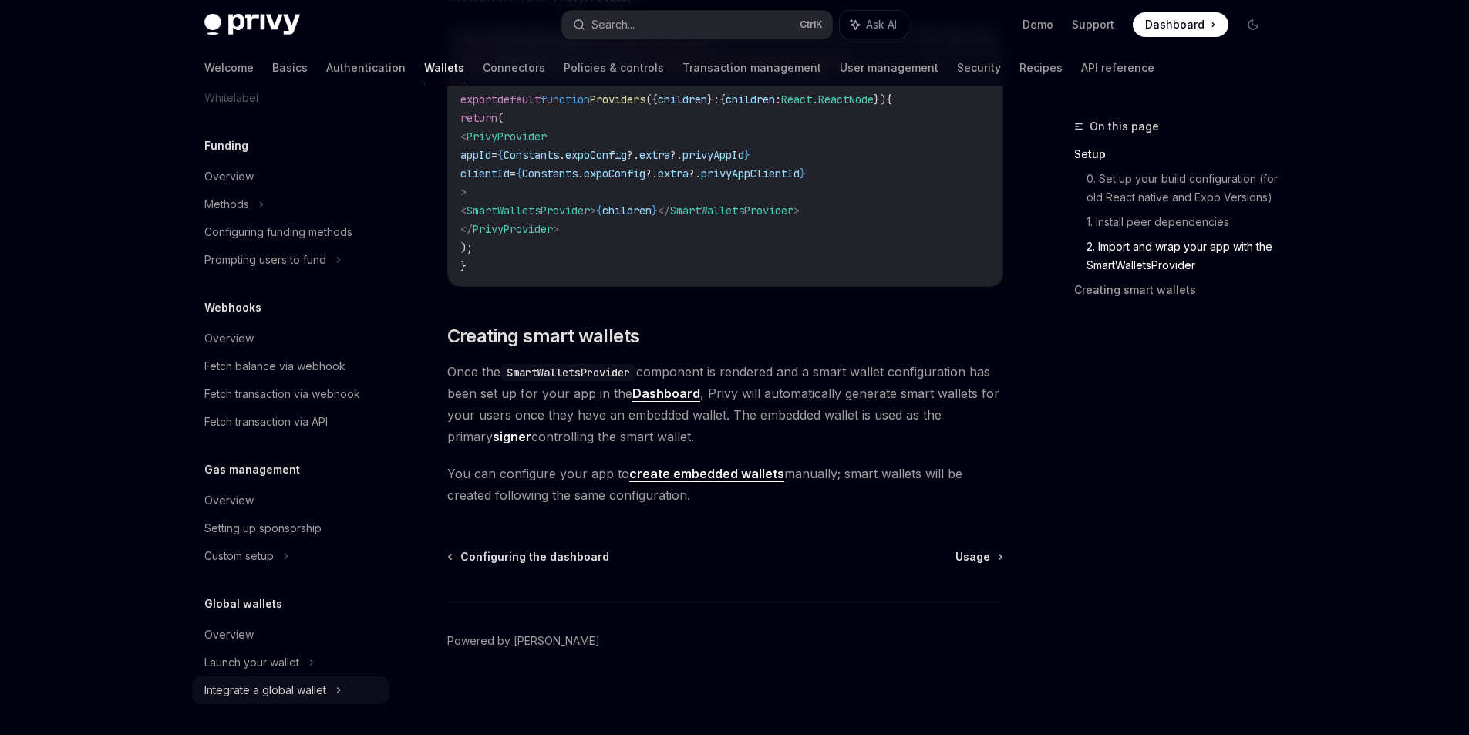
click at [290, 692] on div "Integrate a global wallet" at bounding box center [265, 690] width 122 height 19
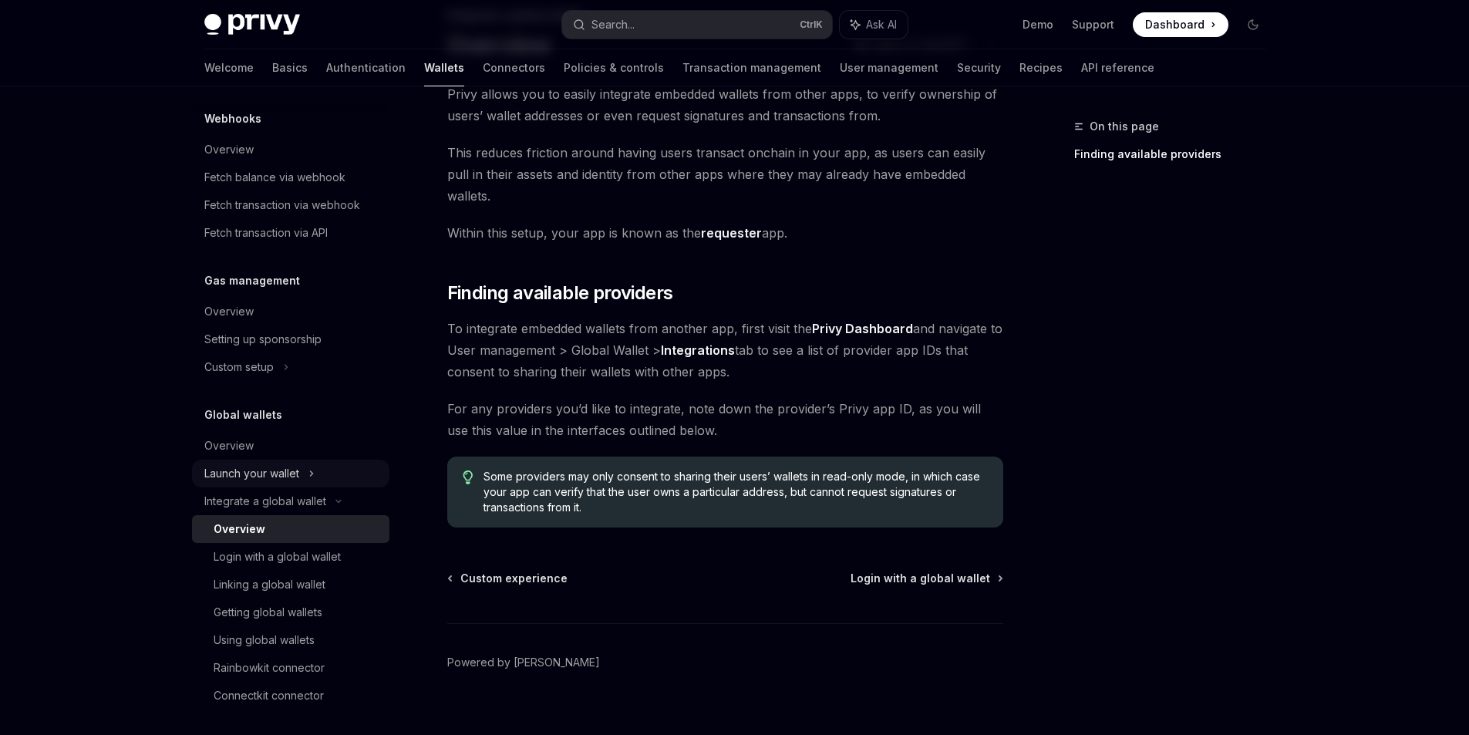
scroll to position [923, 0]
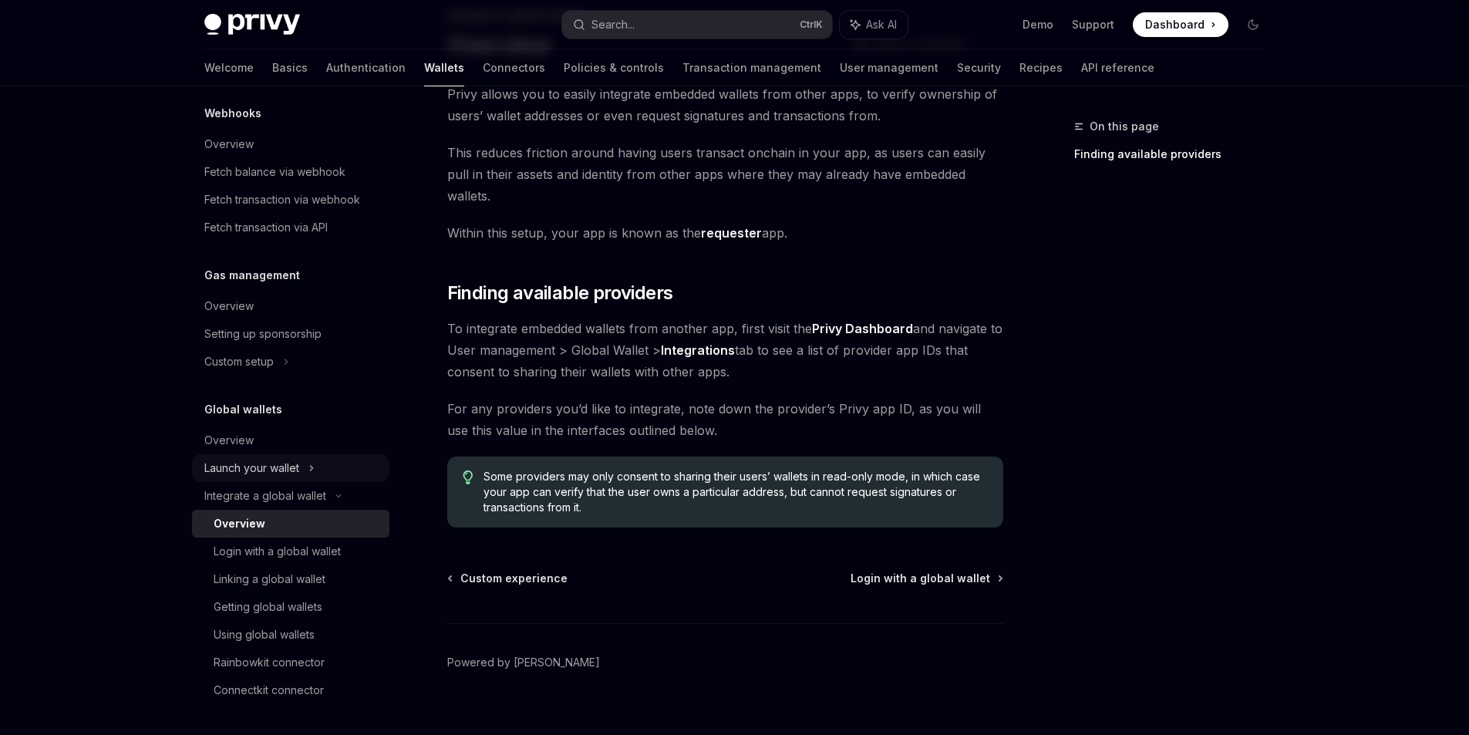
click at [287, 470] on div "Launch your wallet" at bounding box center [251, 468] width 95 height 19
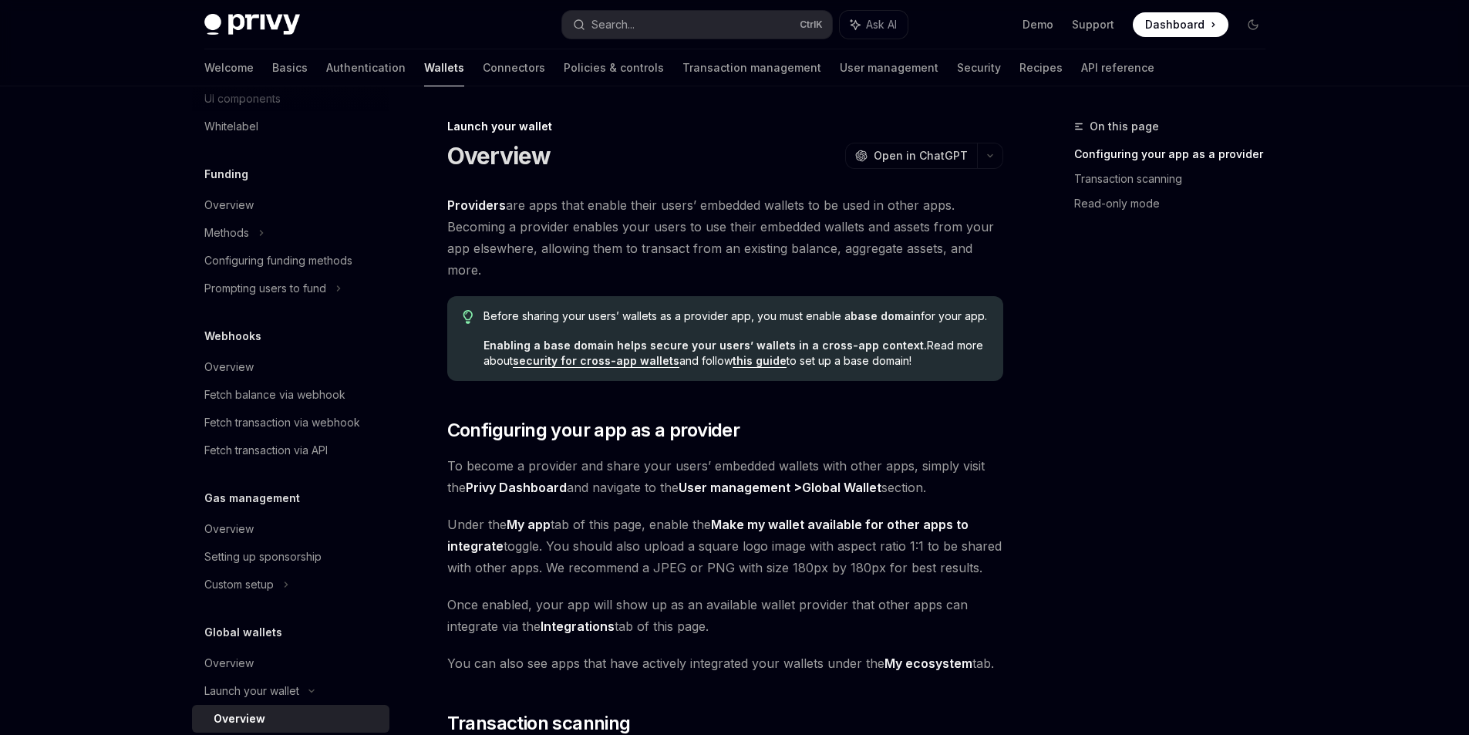
scroll to position [692, 0]
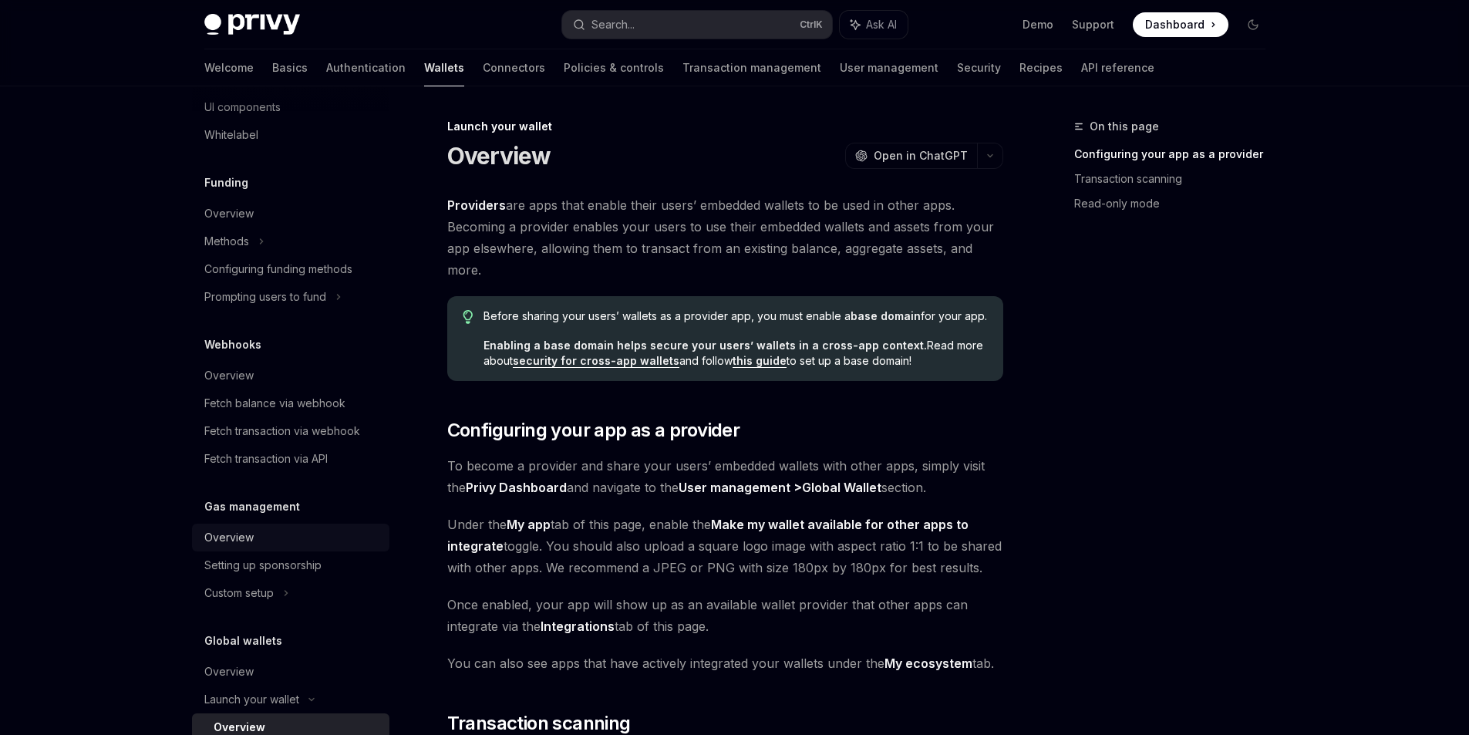
click at [233, 531] on div "Overview" at bounding box center [228, 537] width 49 height 19
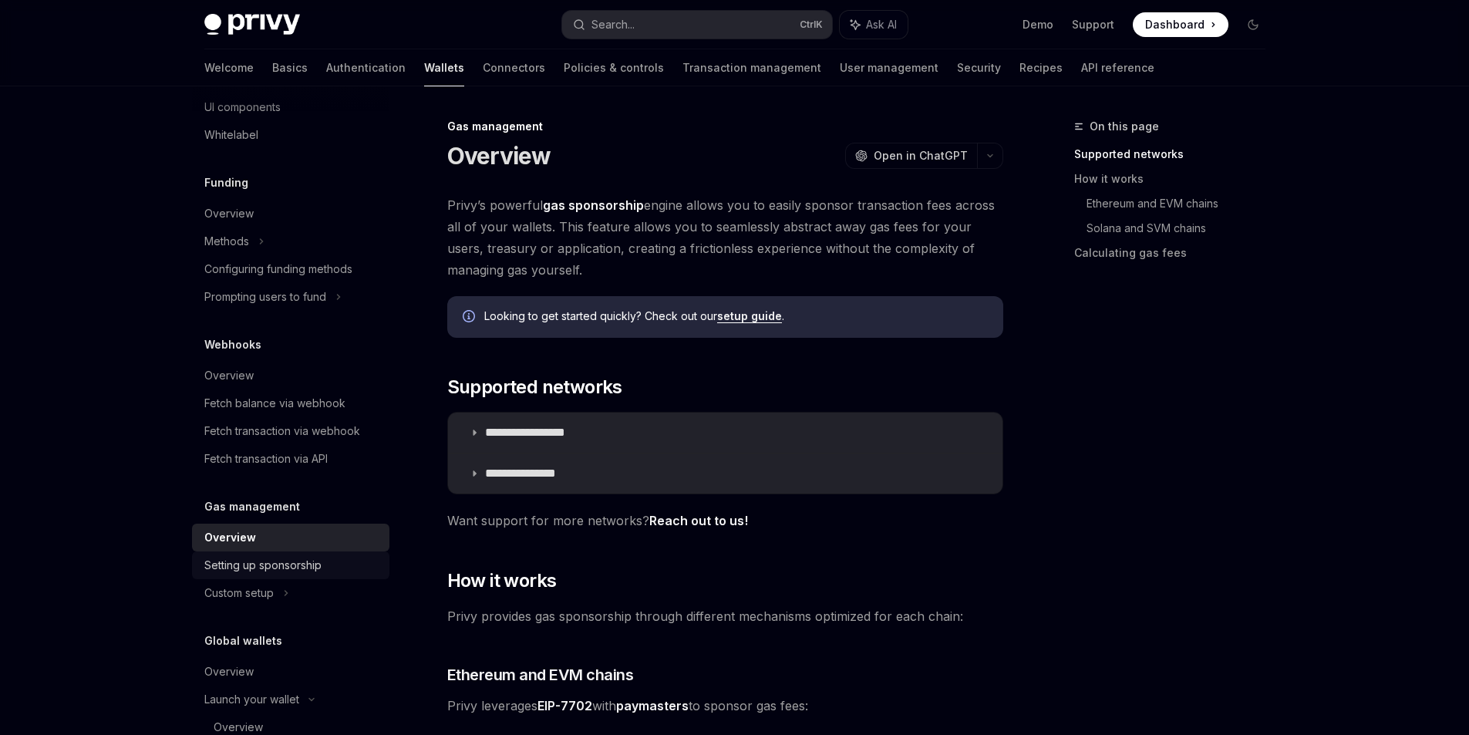
click at [259, 565] on div "Setting up sponsorship" at bounding box center [262, 565] width 117 height 19
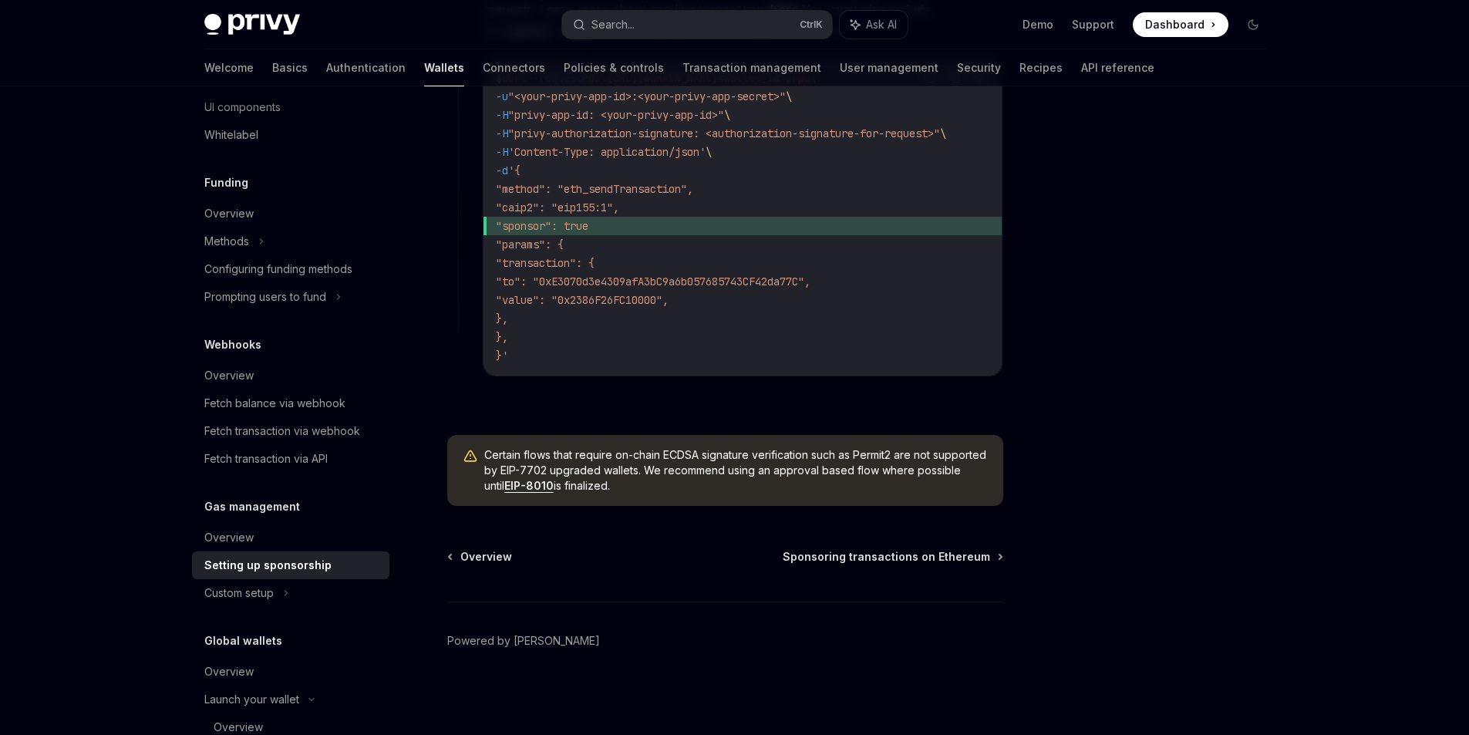
scroll to position [1154, 0]
click at [262, 590] on div "Custom setup" at bounding box center [238, 593] width 69 height 19
type textarea "*"
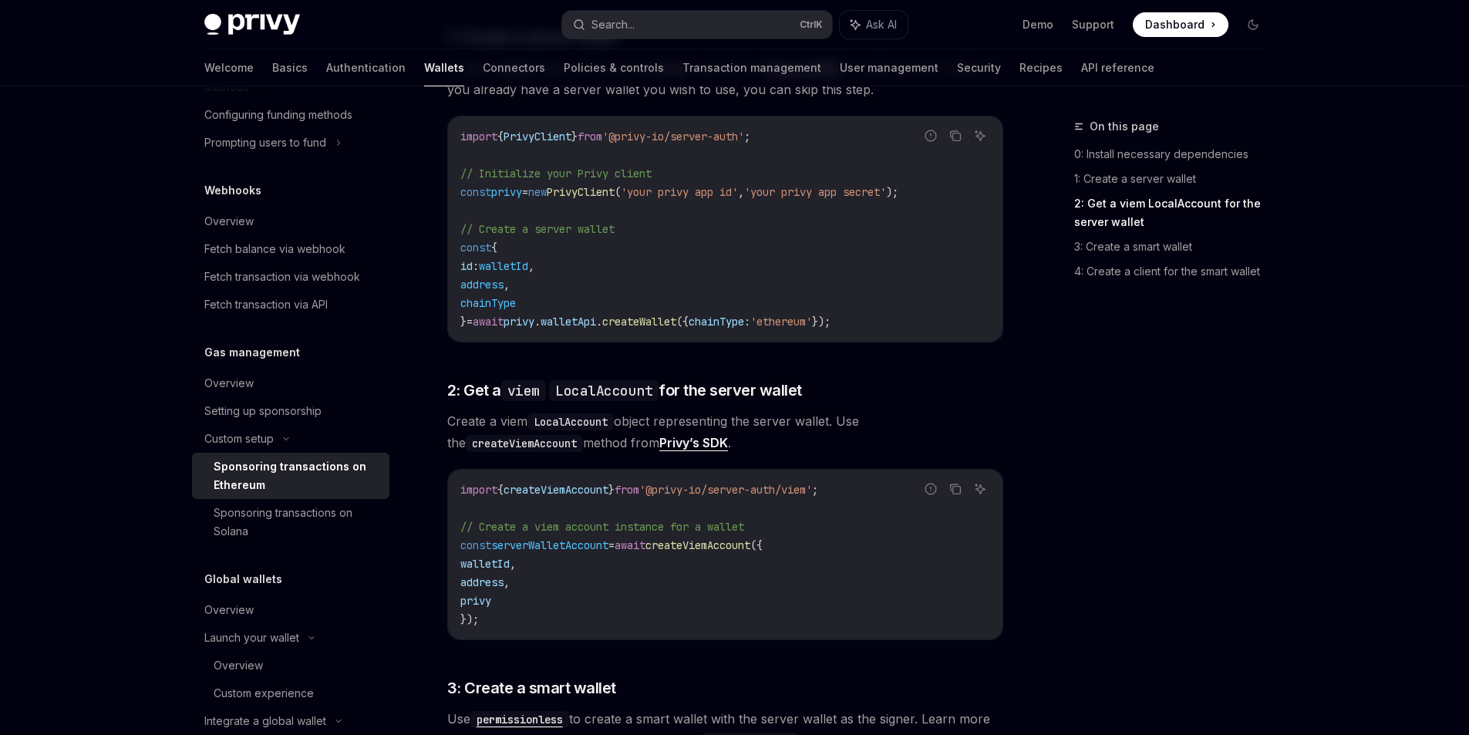
scroll to position [728, 0]
